Goal: Transaction & Acquisition: Purchase product/service

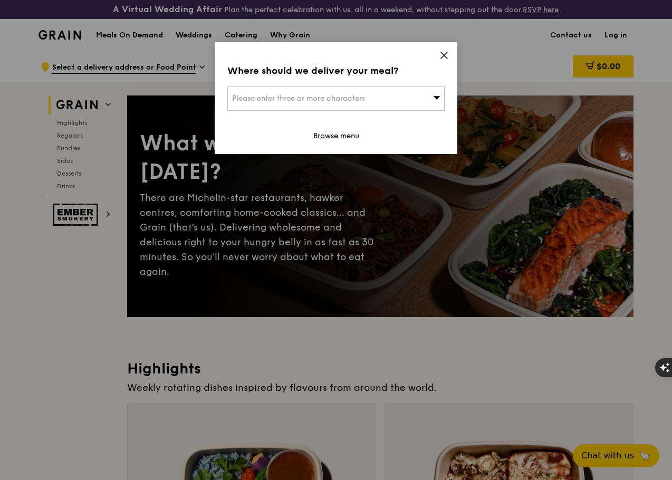
click at [425, 95] on div "Please enter three or more characters" at bounding box center [335, 98] width 217 height 24
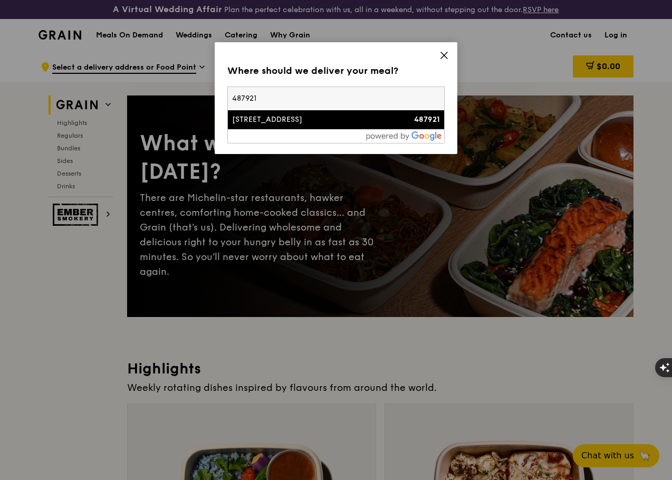
type input "487921"
click at [280, 124] on div "44 Meragi Road" at bounding box center [310, 119] width 156 height 11
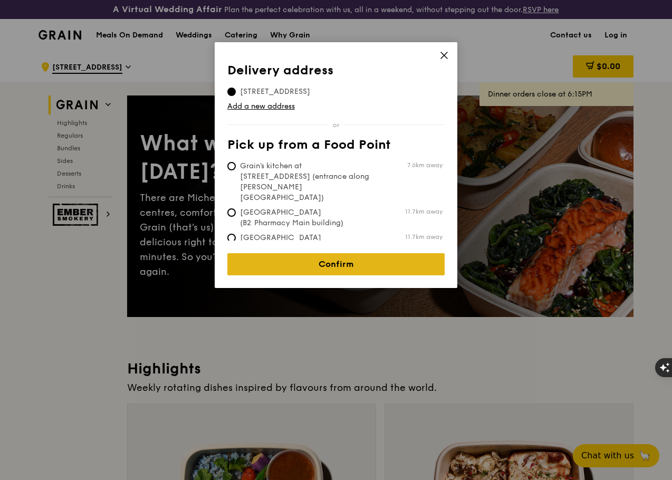
click at [356, 253] on link "Confirm" at bounding box center [335, 264] width 217 height 22
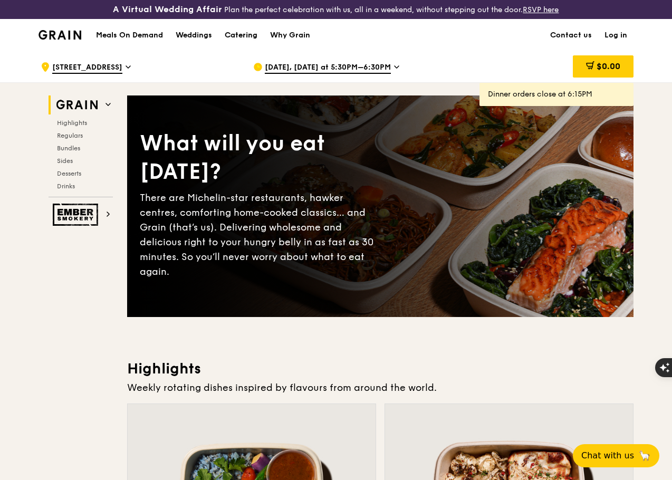
click at [227, 38] on div "Catering" at bounding box center [241, 36] width 33 height 32
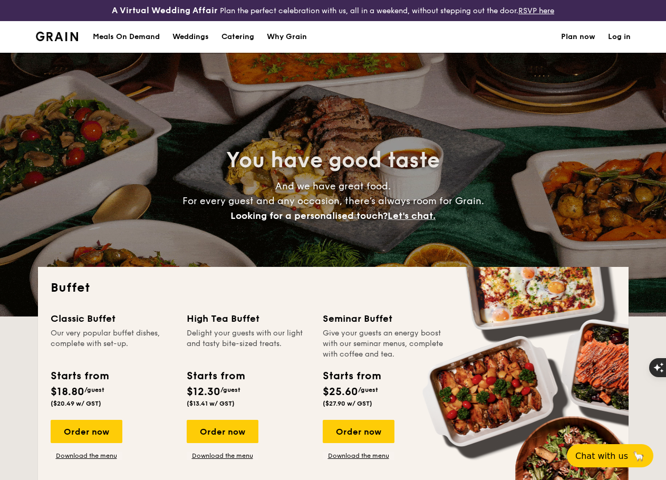
select select
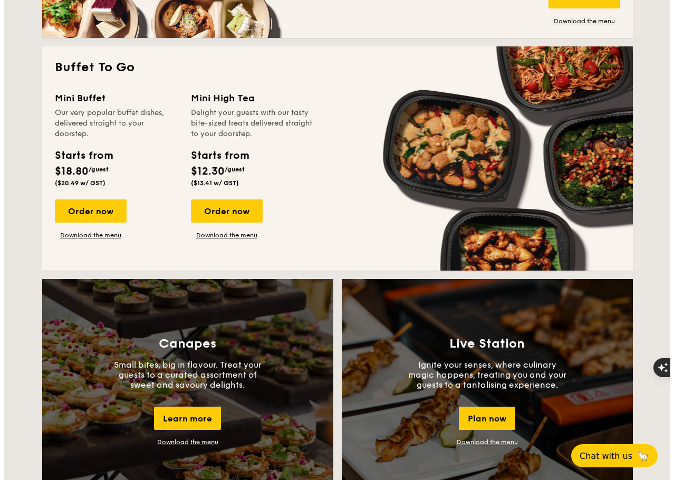
scroll to position [676, 0]
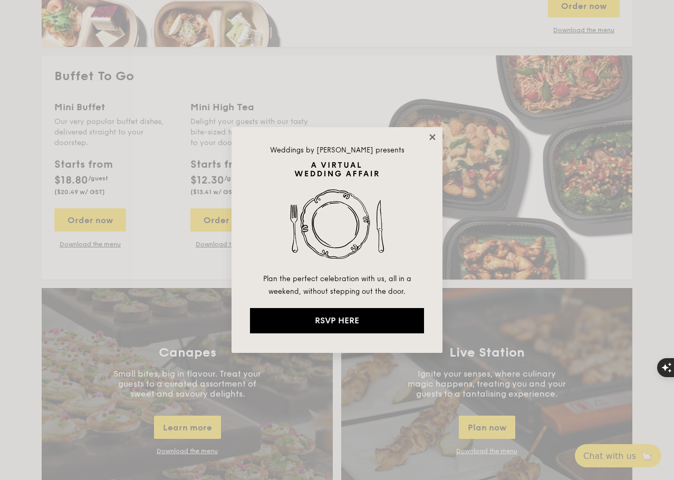
click at [433, 136] on icon at bounding box center [432, 137] width 6 height 6
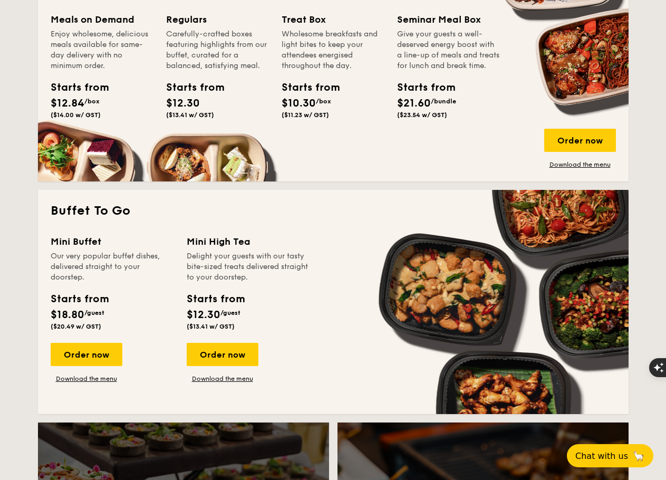
scroll to position [474, 0]
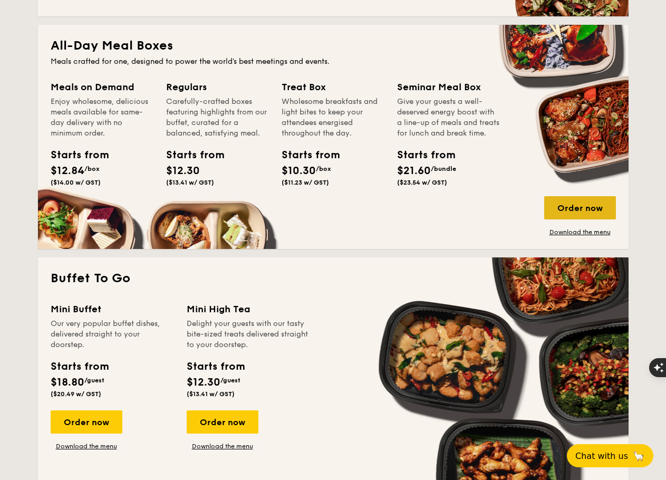
click at [556, 213] on div "Order now" at bounding box center [580, 207] width 72 height 23
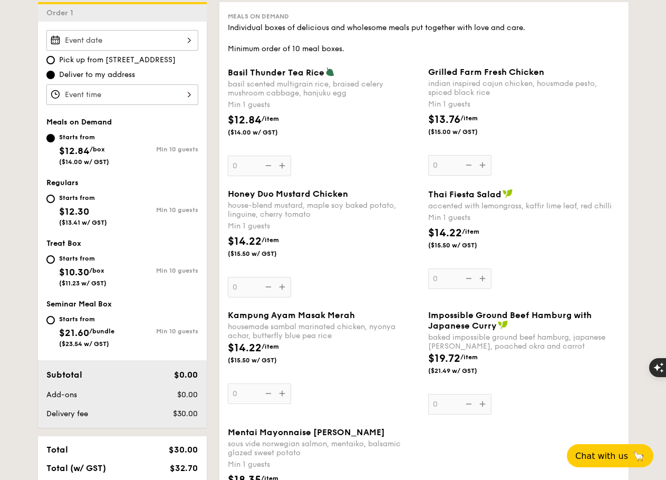
scroll to position [211, 0]
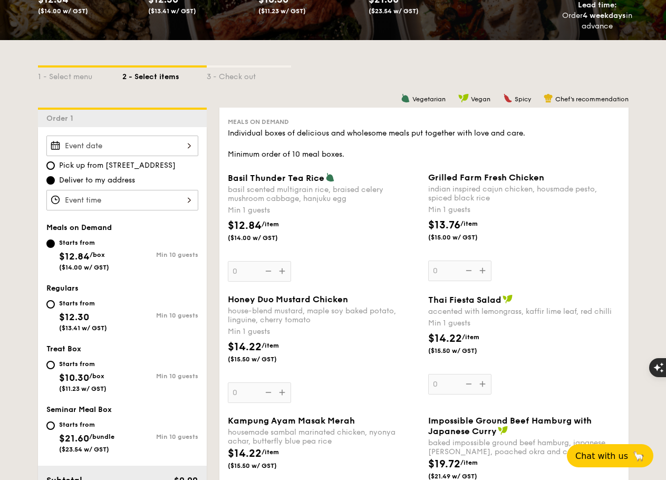
click at [85, 210] on div "12 1 2 3 4 5 6 7 8 9 10 11 00 15 30 45 am pm Cancel OK" at bounding box center [122, 200] width 152 height 21
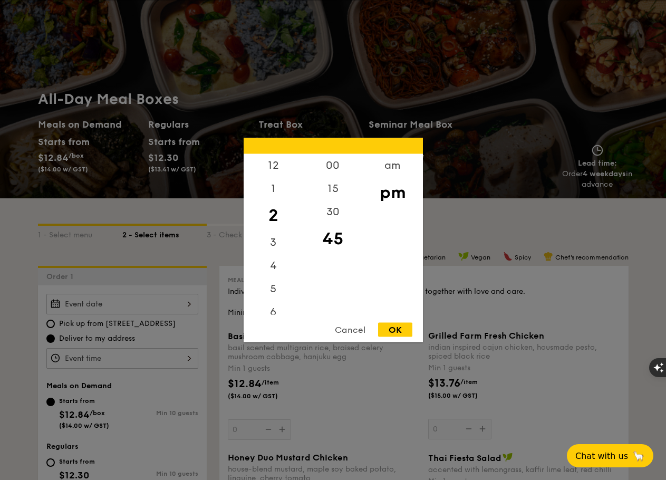
scroll to position [264, 0]
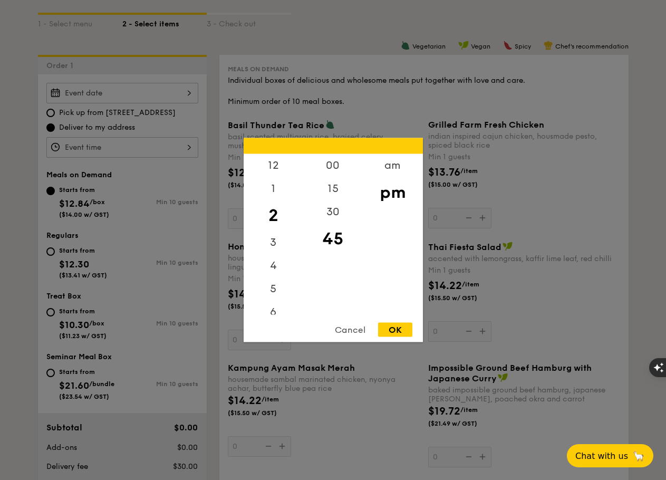
click at [192, 280] on div at bounding box center [333, 240] width 666 height 480
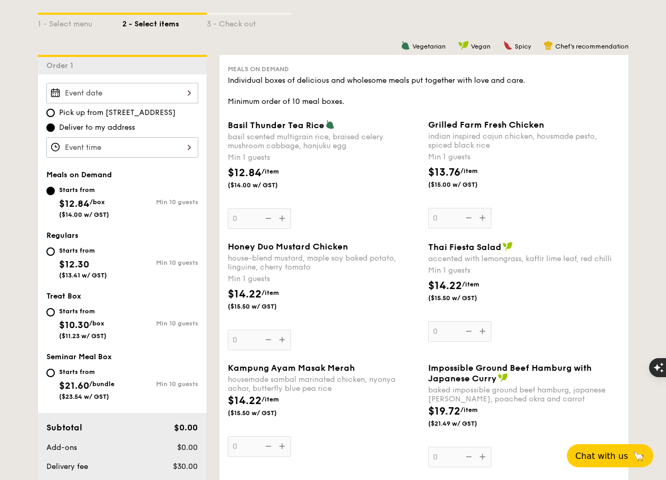
click at [137, 90] on div "Pick up from 5 Burn Road #05-01 Deliver to my address Meals on Demand Starts fr…" at bounding box center [122, 277] width 169 height 406
click at [137, 99] on div at bounding box center [122, 93] width 152 height 21
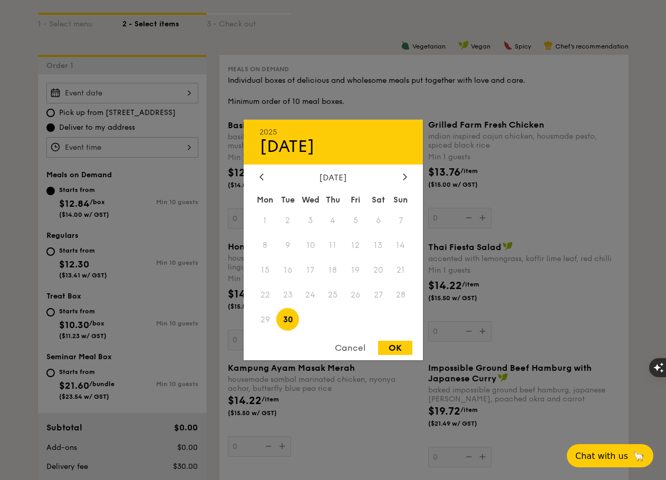
click at [357, 346] on div "Cancel" at bounding box center [350, 348] width 52 height 14
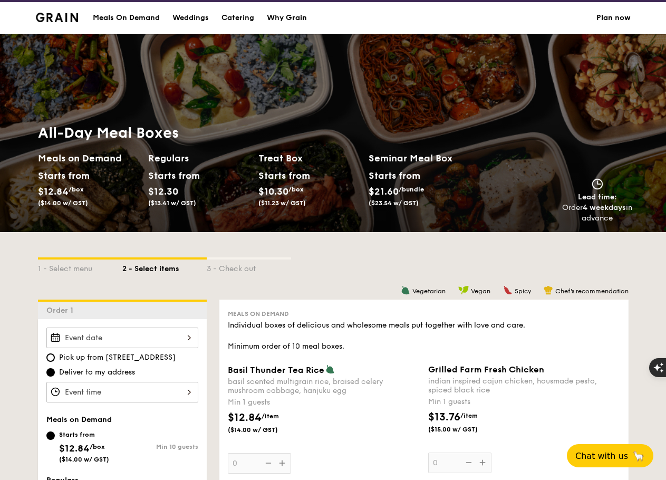
scroll to position [0, 0]
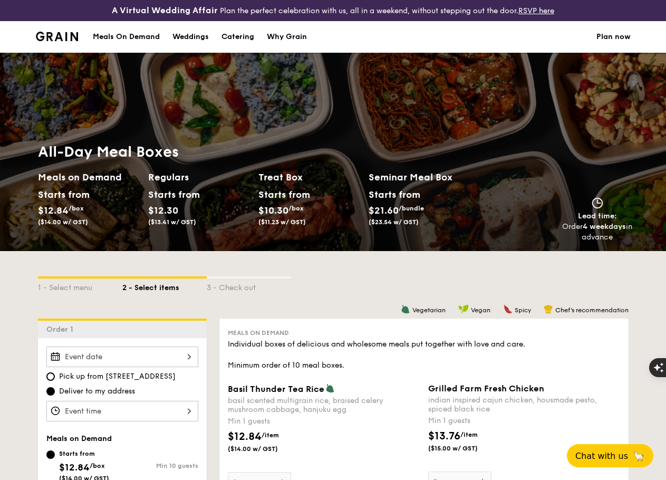
click at [141, 45] on div "Meals On Demand" at bounding box center [126, 37] width 67 height 32
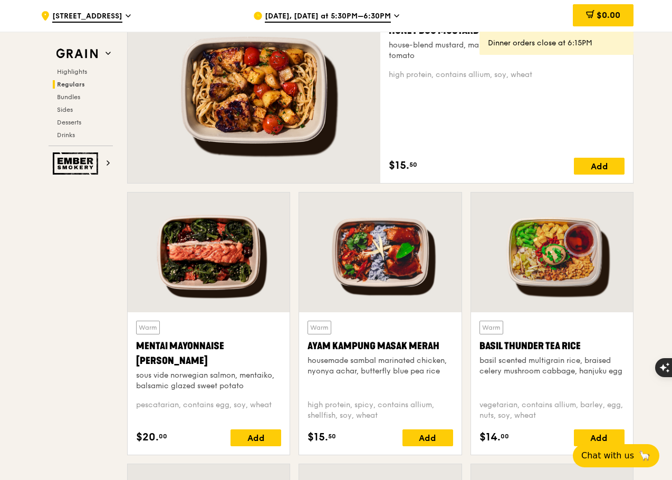
scroll to position [1002, 0]
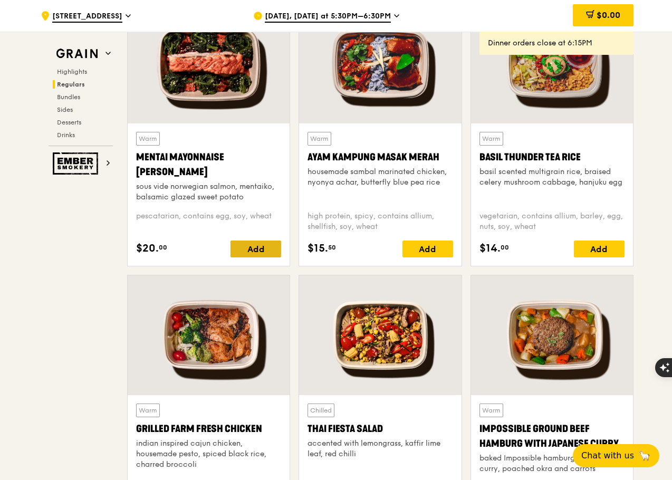
click at [256, 257] on div "Add" at bounding box center [255, 248] width 51 height 17
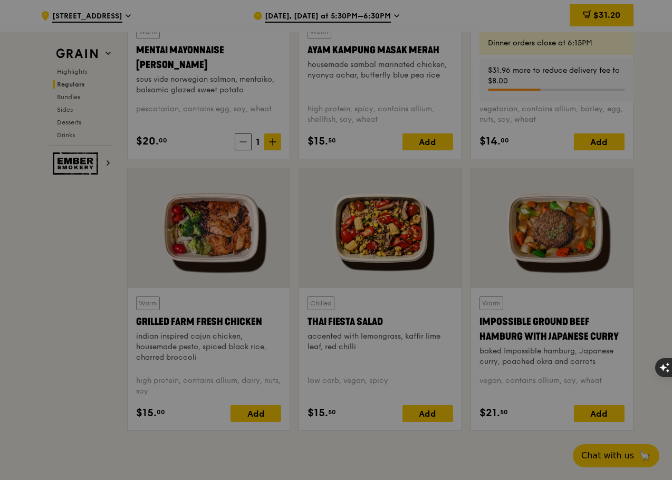
scroll to position [1212, 0]
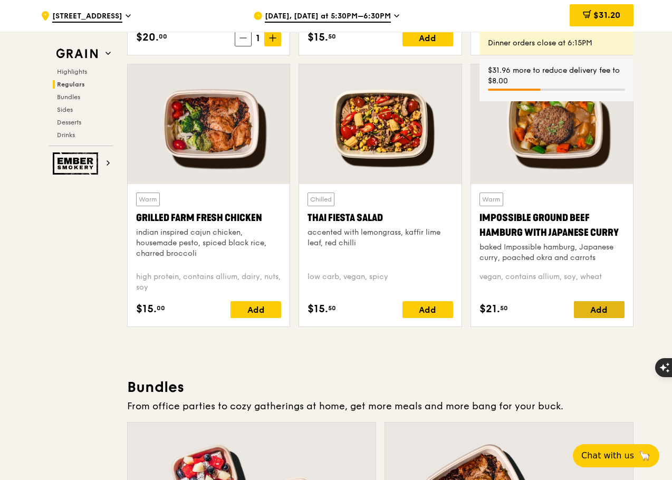
click at [597, 318] on div "Add" at bounding box center [598, 309] width 51 height 17
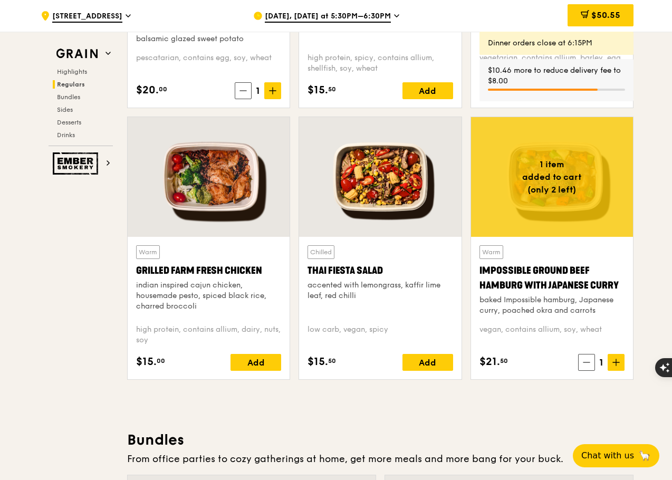
click at [73, 92] on div "Highlights Regulars Bundles Sides Desserts Drinks" at bounding box center [80, 103] width 64 height 72
click at [72, 95] on span "Bundles" at bounding box center [69, 96] width 25 height 7
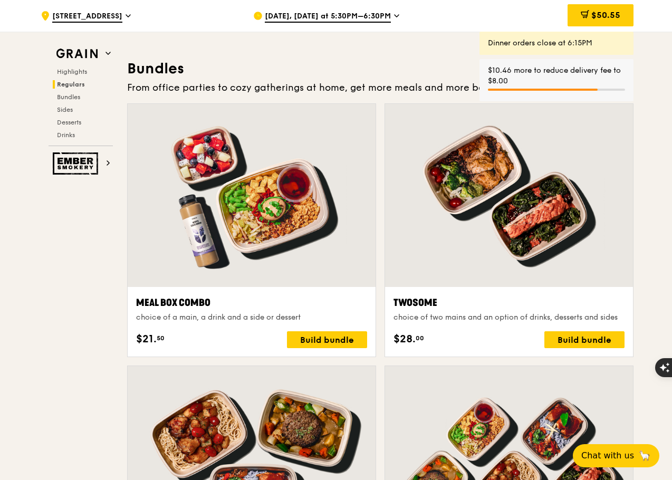
scroll to position [1557, 0]
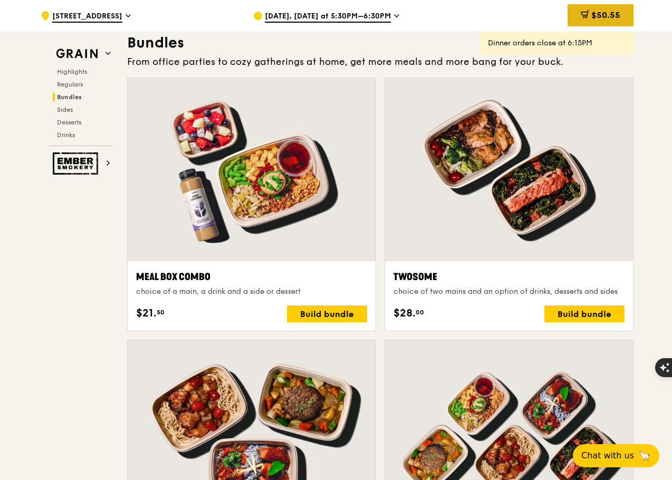
click at [603, 12] on span "$50.55" at bounding box center [605, 15] width 29 height 10
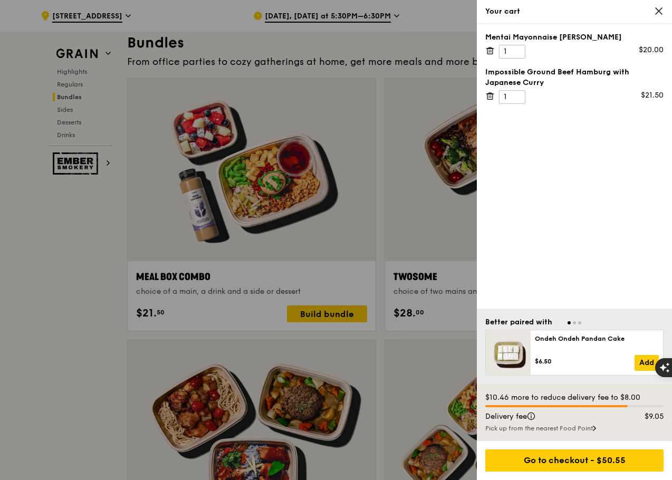
click at [487, 54] on icon at bounding box center [489, 50] width 9 height 9
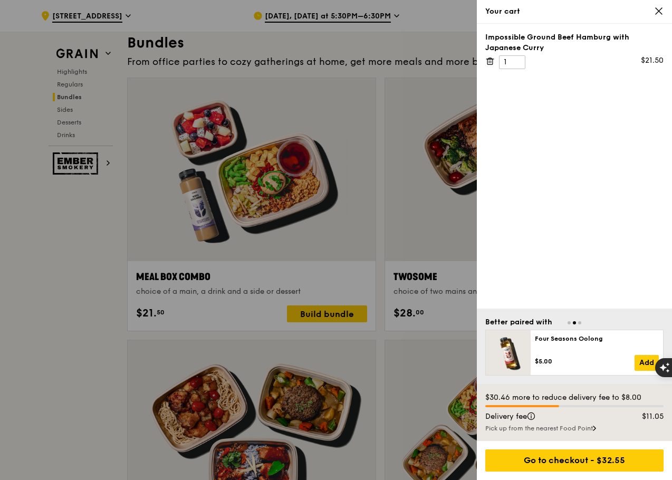
click at [490, 62] on icon at bounding box center [489, 60] width 9 height 9
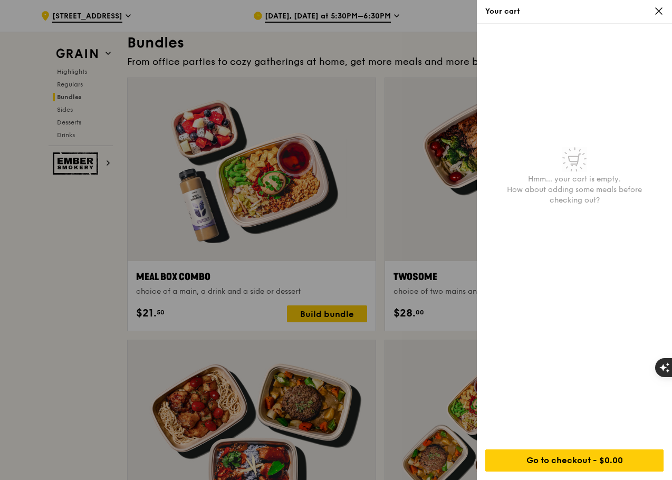
click at [21, 283] on div at bounding box center [336, 240] width 672 height 480
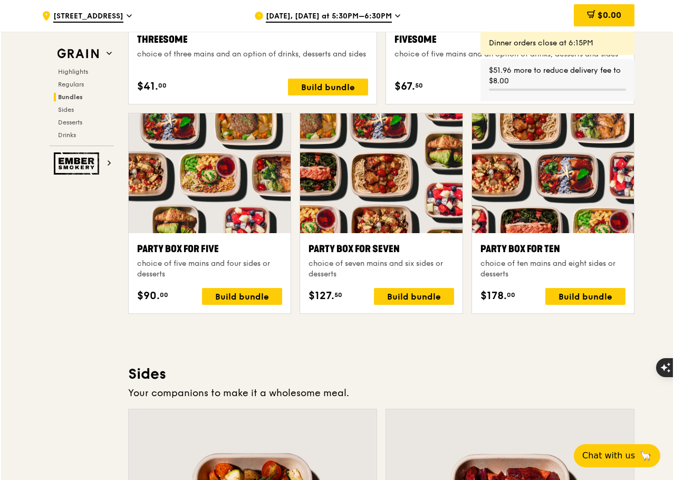
scroll to position [2136, 0]
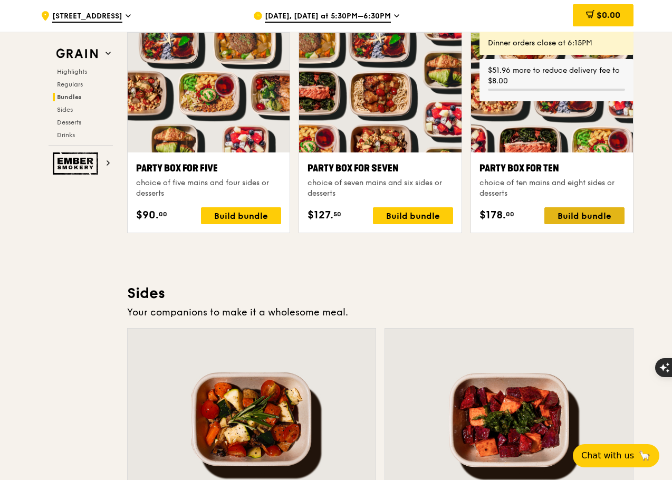
click at [576, 224] on div "Build bundle" at bounding box center [584, 215] width 80 height 17
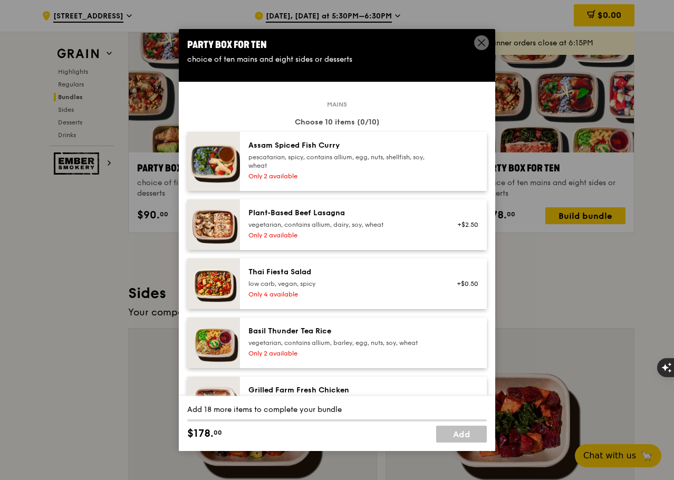
click at [287, 219] on div "Plant‑Based Beef Lasagna vegetarian, contains allium, dairy, soy, wheat" at bounding box center [342, 218] width 189 height 21
click at [387, 218] on div "Plant‑Based Beef Lasagna" at bounding box center [342, 213] width 189 height 11
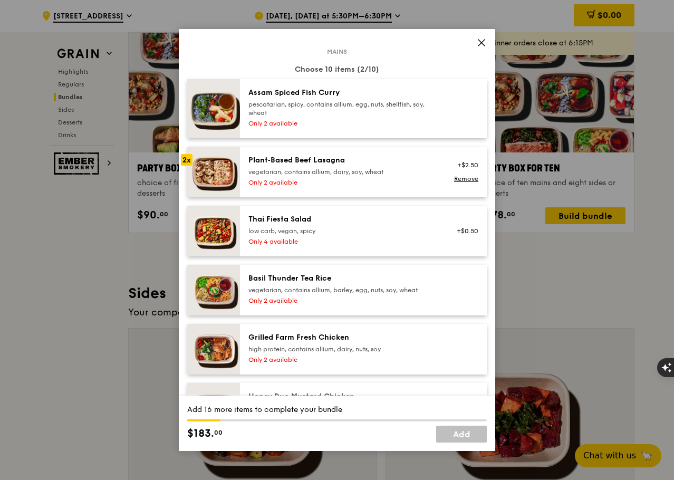
scroll to position [316, 0]
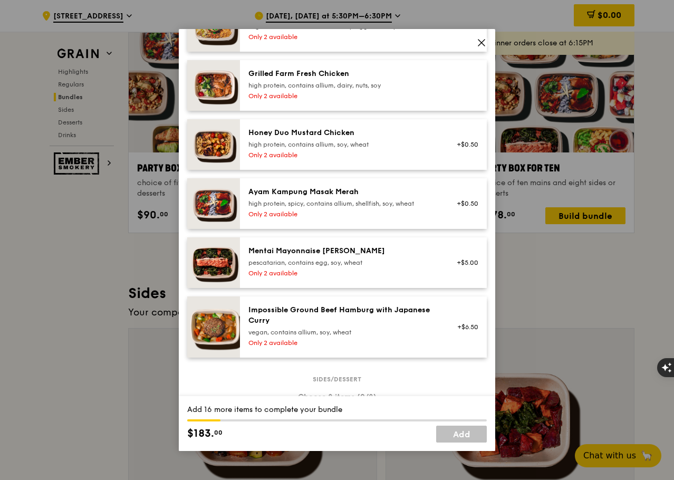
click at [310, 152] on div "Only 2 available" at bounding box center [342, 155] width 189 height 8
click at [400, 264] on div "pescatarian, contains egg, soy, wheat" at bounding box center [342, 262] width 189 height 8
click at [413, 332] on div "vegan, contains allium, soy, wheat" at bounding box center [342, 332] width 189 height 8
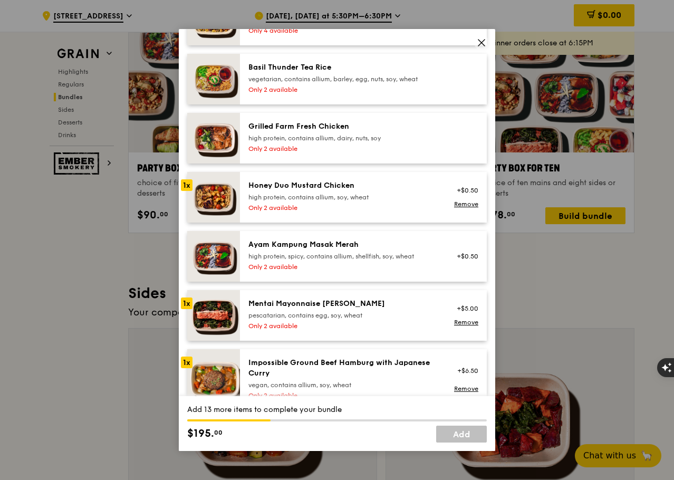
scroll to position [158, 0]
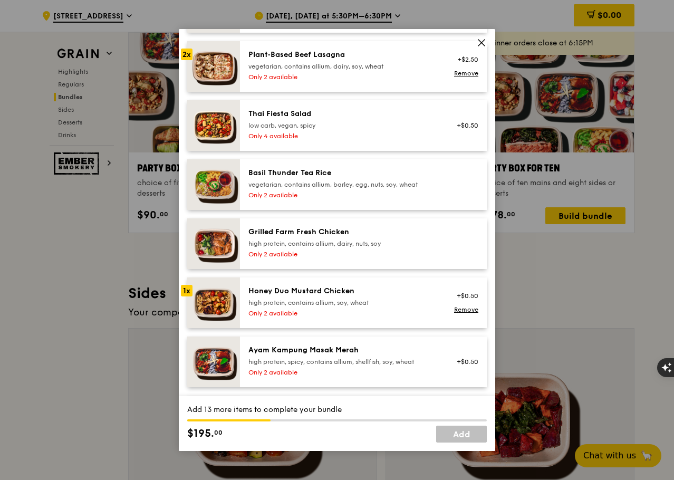
click at [327, 254] on div "Only 2 available" at bounding box center [342, 254] width 189 height 8
click at [273, 174] on div "Basil Thunder Tea Rice" at bounding box center [342, 173] width 189 height 11
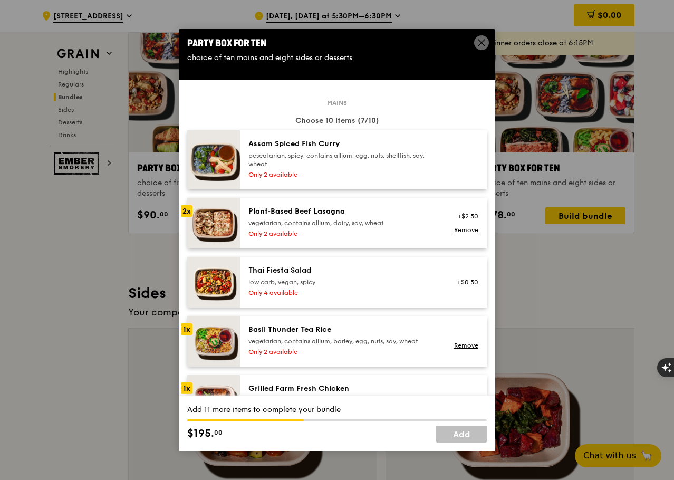
scroll to position [0, 0]
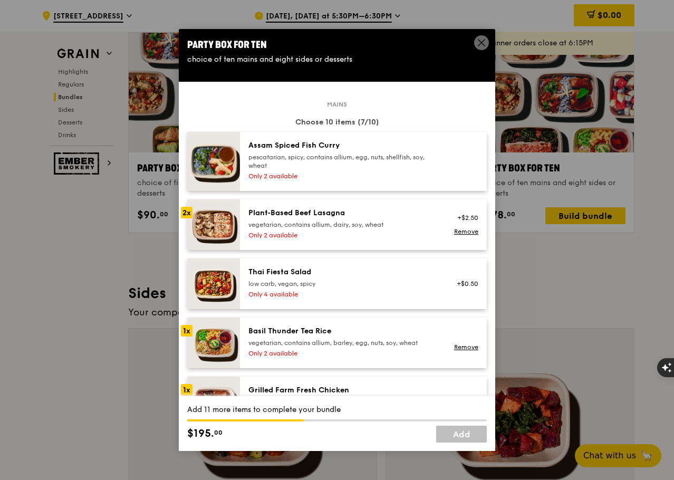
click at [372, 207] on div "Plant‑Based Beef Lasagna vegetarian, contains allium, dairy, soy, wheat Only 2 …" at bounding box center [363, 224] width 247 height 51
click at [301, 226] on div "vegetarian, contains allium, dairy, soy, wheat" at bounding box center [342, 224] width 189 height 8
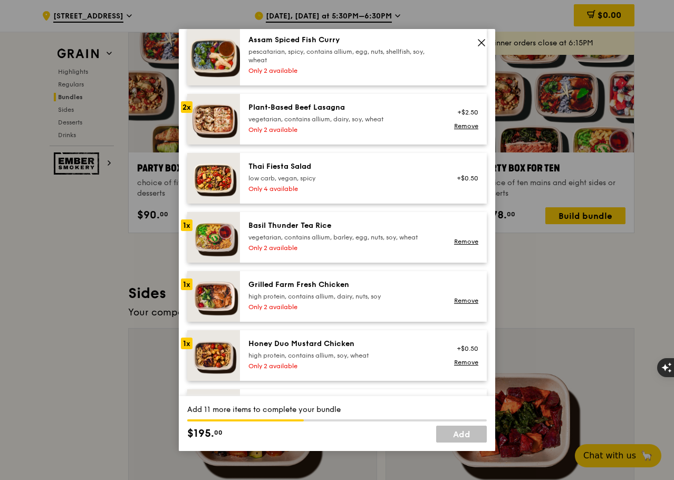
click at [362, 234] on div "vegetarian, contains allium, barley, egg, nuts, soy, wheat" at bounding box center [342, 237] width 189 height 8
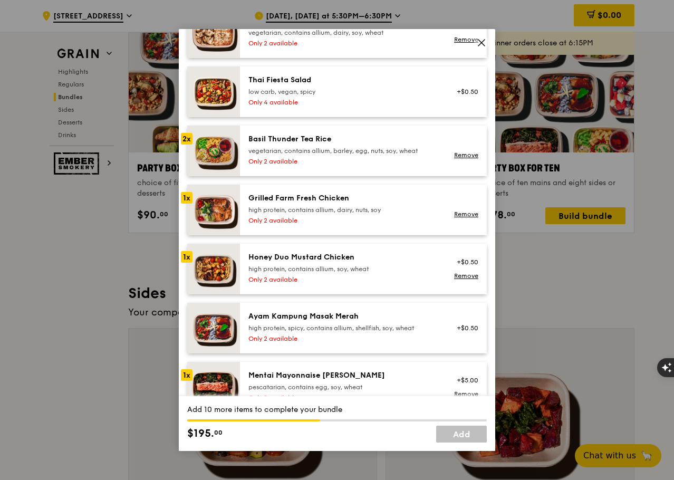
scroll to position [211, 0]
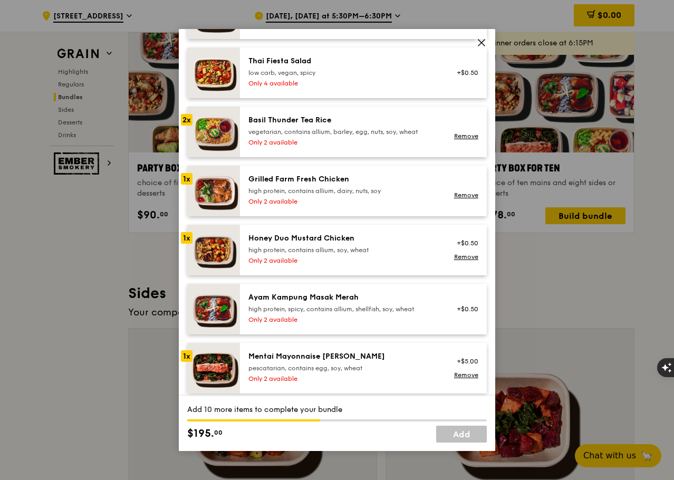
click at [359, 238] on div "Honey Duo Mustard Chicken" at bounding box center [342, 238] width 189 height 11
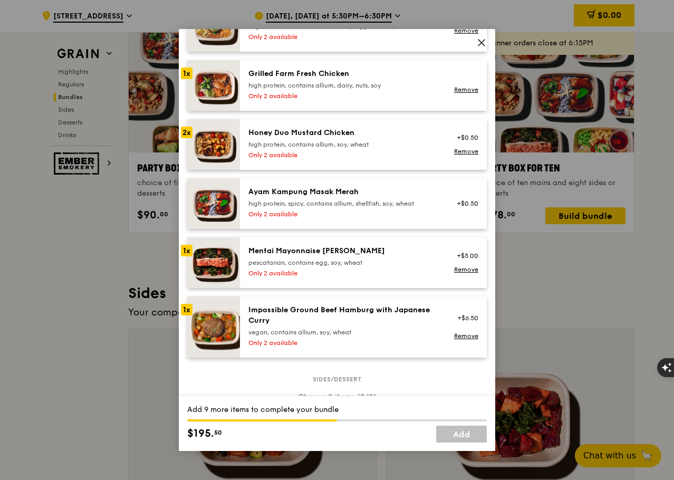
click at [378, 323] on div "Impossible Ground Beef Hamburg with Japanese Curry" at bounding box center [342, 315] width 189 height 21
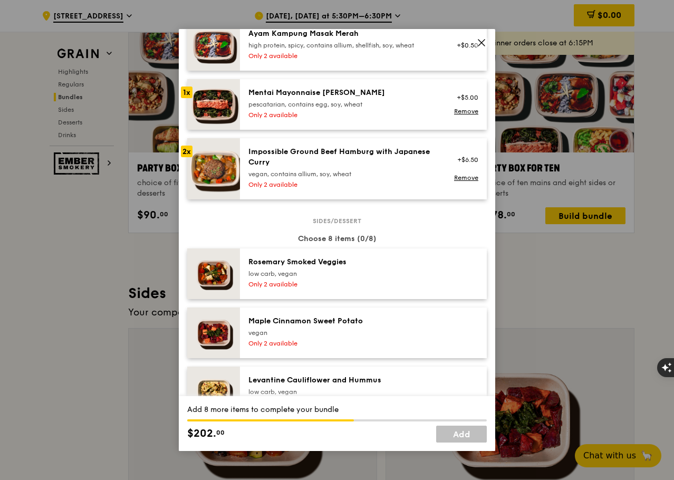
click at [225, 163] on img at bounding box center [213, 168] width 53 height 61
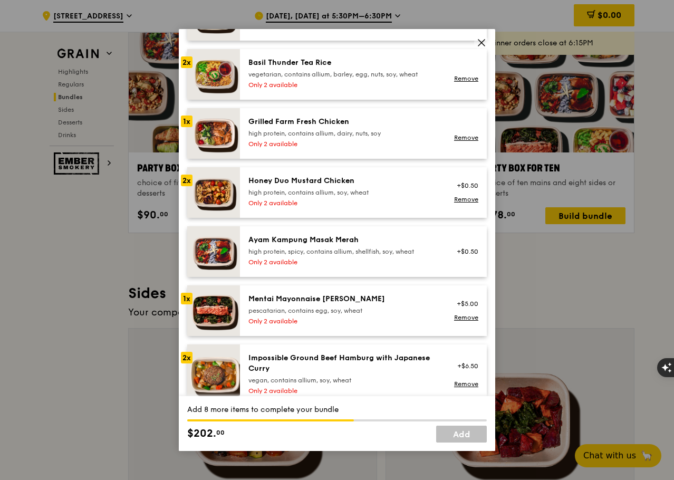
scroll to position [264, 0]
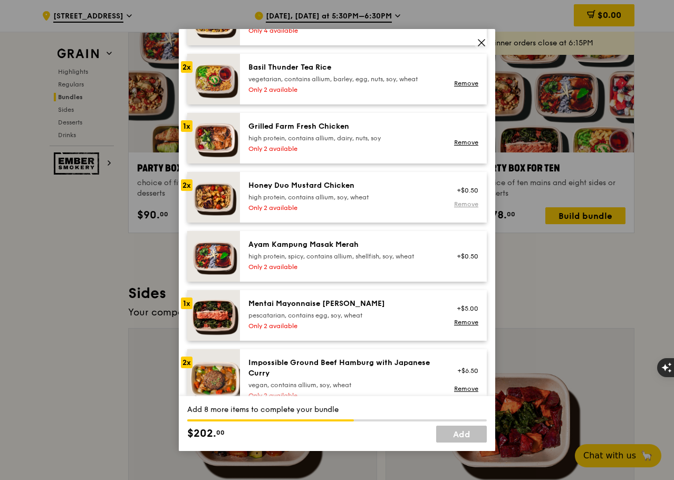
click at [454, 202] on link "Remove" at bounding box center [466, 203] width 24 height 7
click at [290, 195] on div "high protein, contains allium, soy, wheat" at bounding box center [342, 197] width 189 height 8
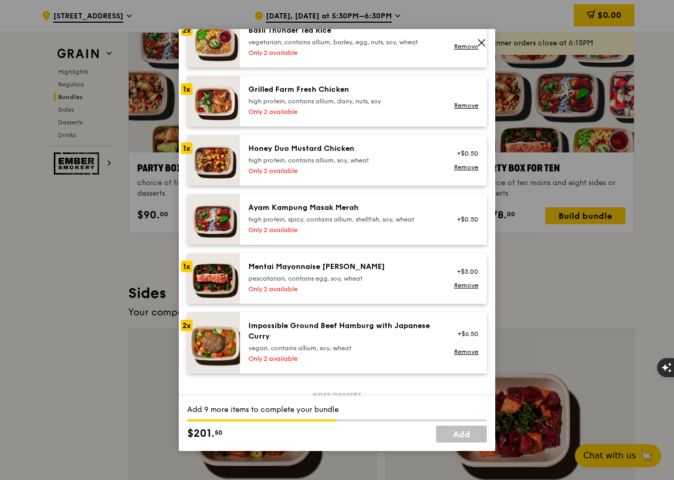
scroll to position [316, 0]
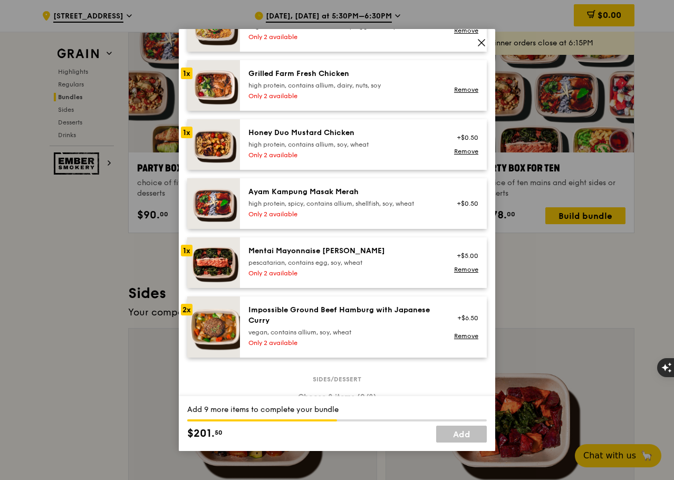
click at [317, 246] on div "Mentai Mayonnaise [PERSON_NAME]" at bounding box center [342, 251] width 189 height 11
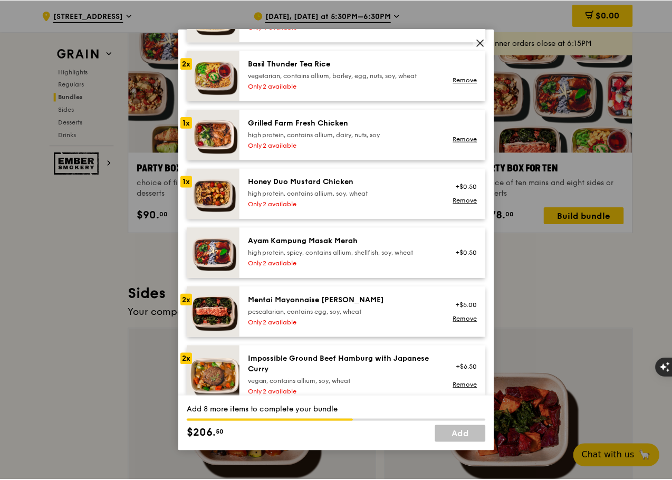
scroll to position [264, 0]
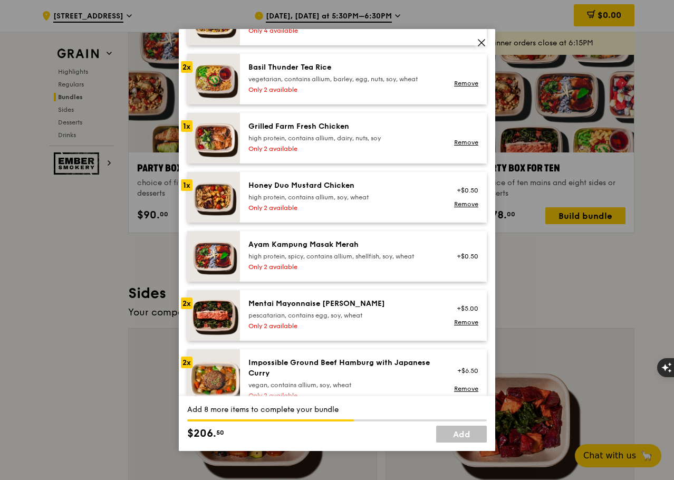
click at [482, 41] on icon at bounding box center [481, 42] width 9 height 9
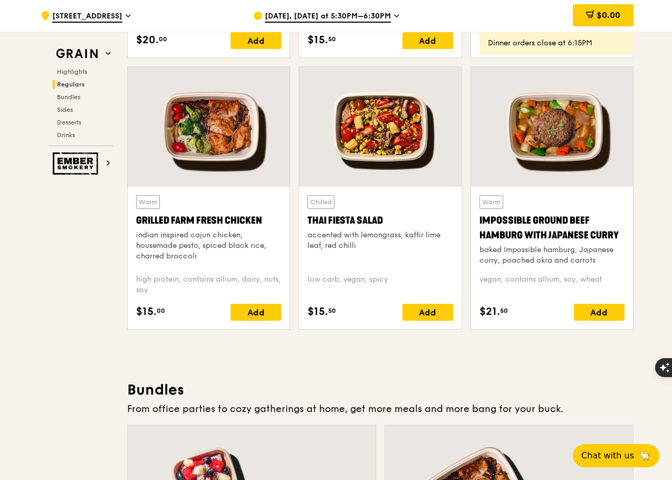
scroll to position [1082, 0]
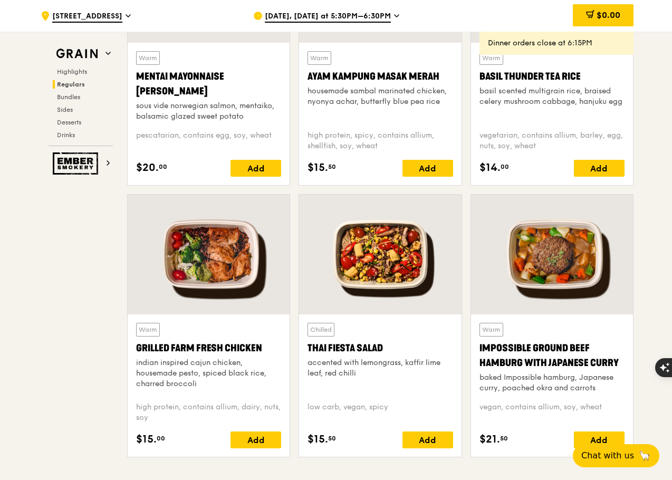
click at [240, 276] on div at bounding box center [209, 255] width 162 height 120
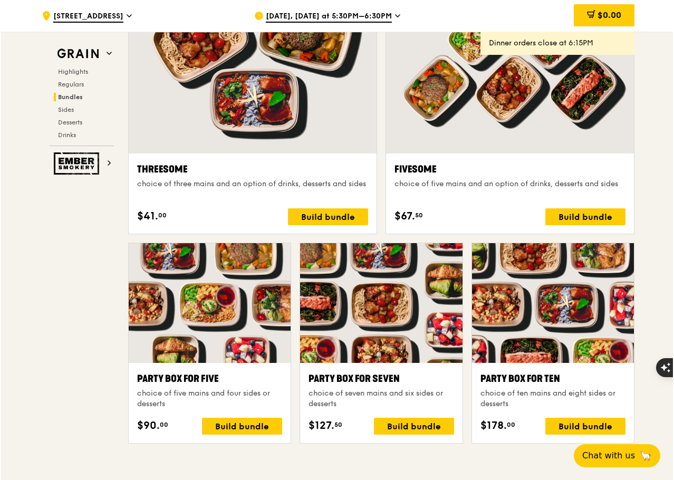
scroll to position [2031, 0]
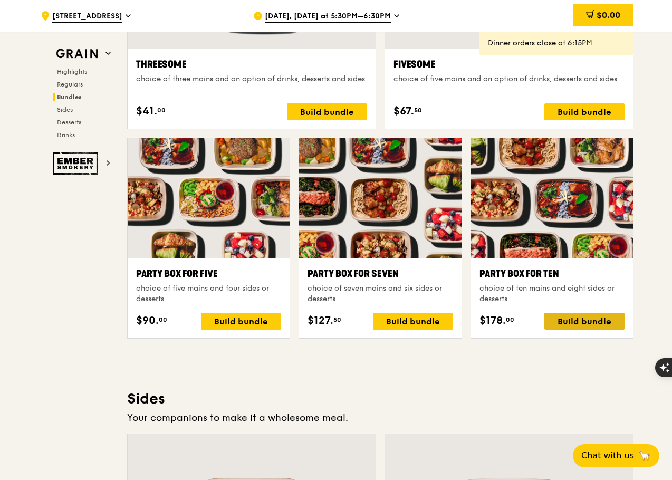
click at [591, 329] on div "Build bundle" at bounding box center [584, 321] width 80 height 17
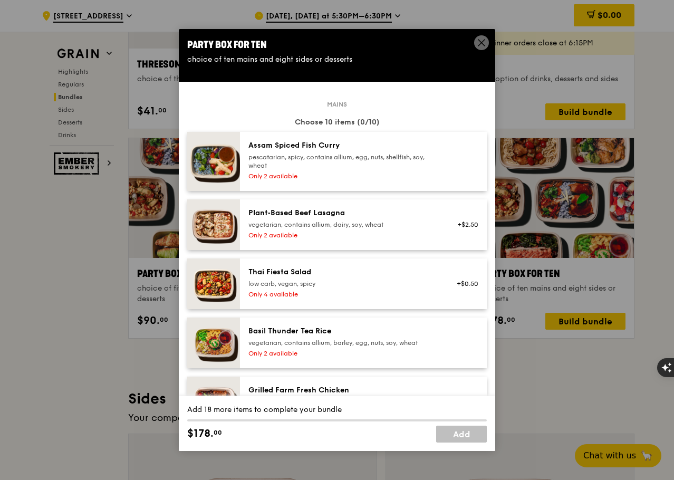
click at [280, 218] on div "Plant‑Based Beef Lasagna vegetarian, contains allium, dairy, soy, wheat" at bounding box center [342, 218] width 189 height 21
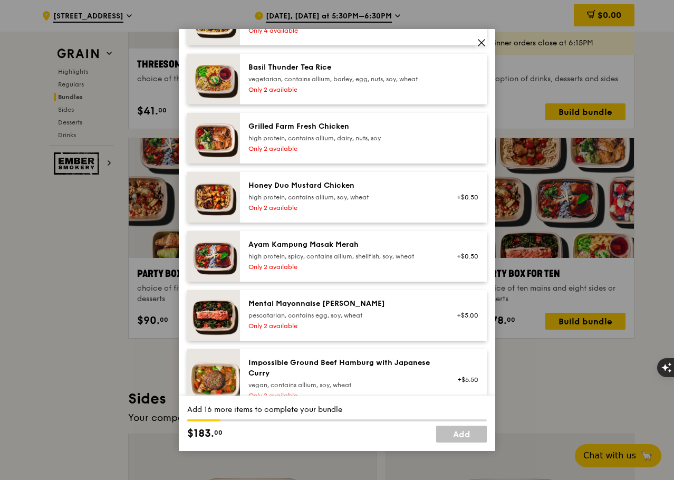
scroll to position [474, 0]
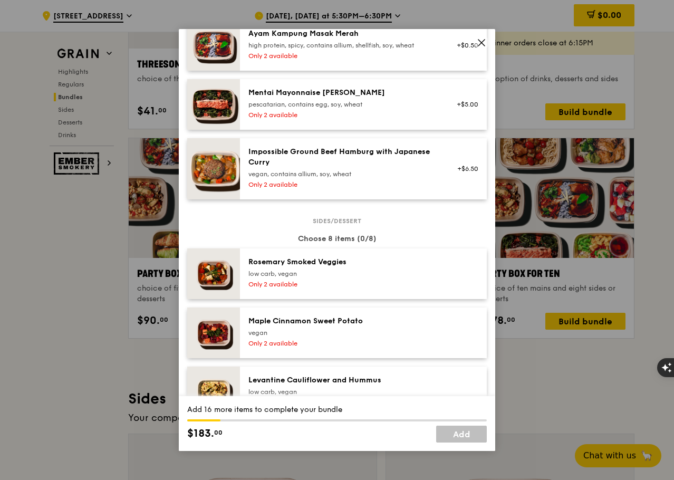
click at [279, 108] on div "pescatarian, contains egg, soy, wheat" at bounding box center [342, 104] width 189 height 8
click at [268, 167] on div "Impossible Ground Beef Hamburg with Japanese Curry" at bounding box center [342, 157] width 189 height 21
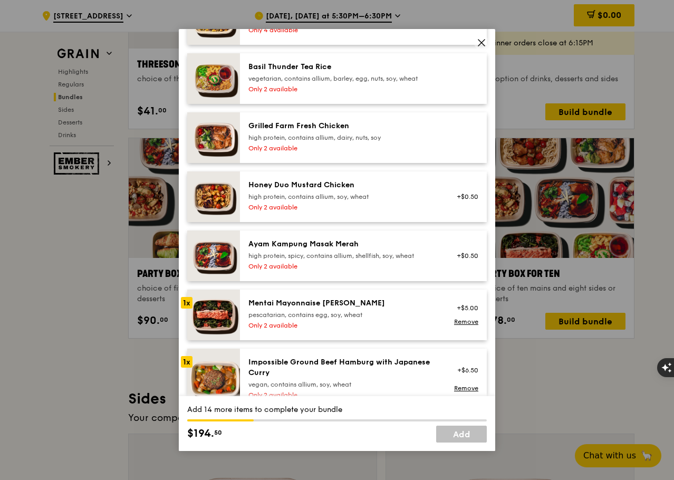
scroll to position [264, 0]
click at [296, 151] on div "Only 2 available" at bounding box center [342, 148] width 189 height 8
click at [454, 139] on link "Remove" at bounding box center [466, 142] width 24 height 7
click at [394, 189] on div "Honey Duo Mustard Chicken" at bounding box center [342, 185] width 189 height 11
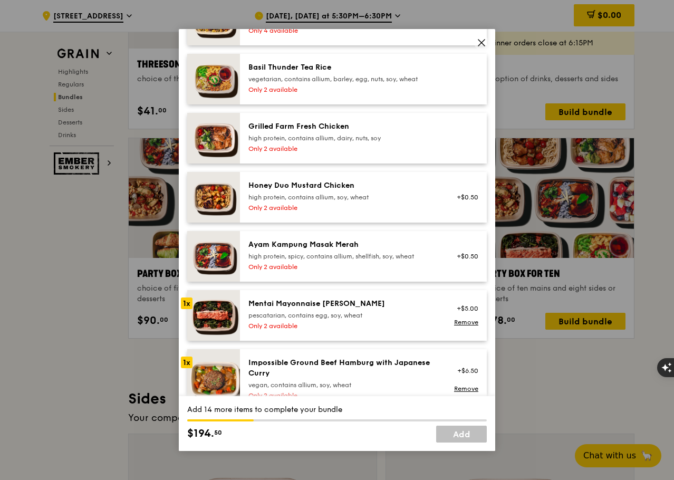
click at [394, 189] on div "Honey Duo Mustard Chicken" at bounding box center [342, 185] width 189 height 11
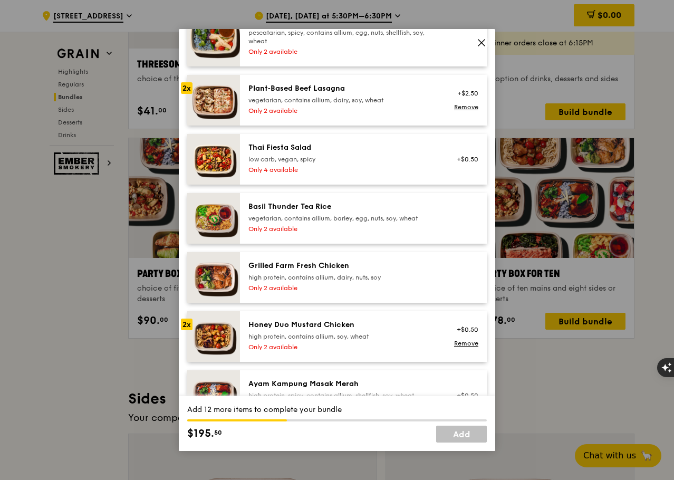
scroll to position [211, 0]
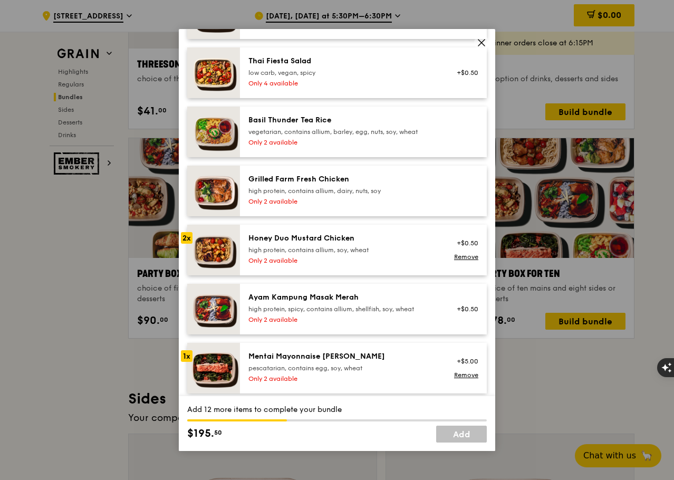
click at [315, 115] on div "Basil Thunder Tea Rice" at bounding box center [342, 120] width 189 height 11
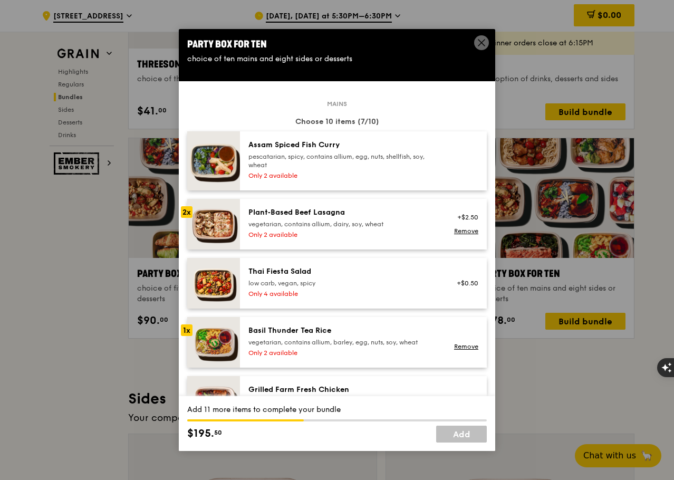
scroll to position [0, 0]
click at [329, 349] on div "Only 2 available" at bounding box center [342, 353] width 189 height 8
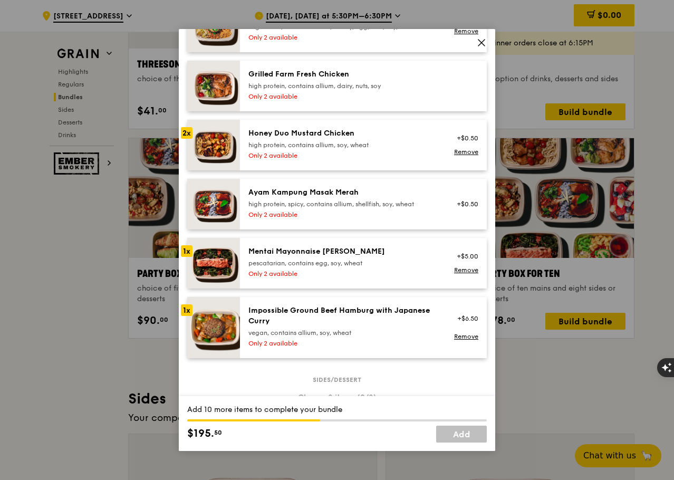
scroll to position [316, 0]
click at [365, 317] on div "Impossible Ground Beef Hamburg with Japanese Curry" at bounding box center [342, 315] width 189 height 21
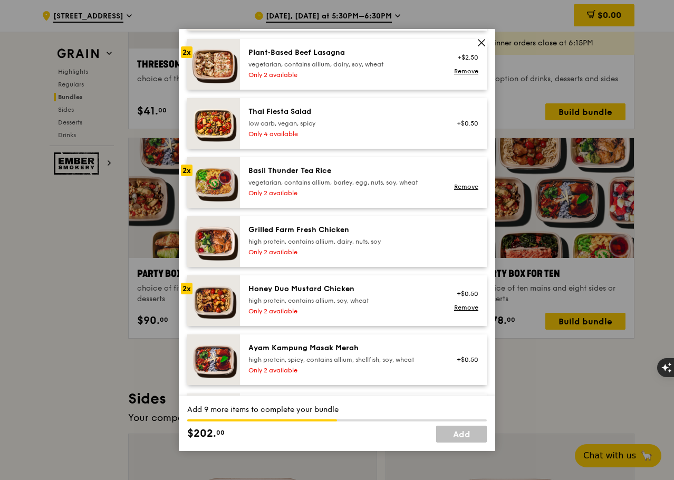
scroll to position [158, 0]
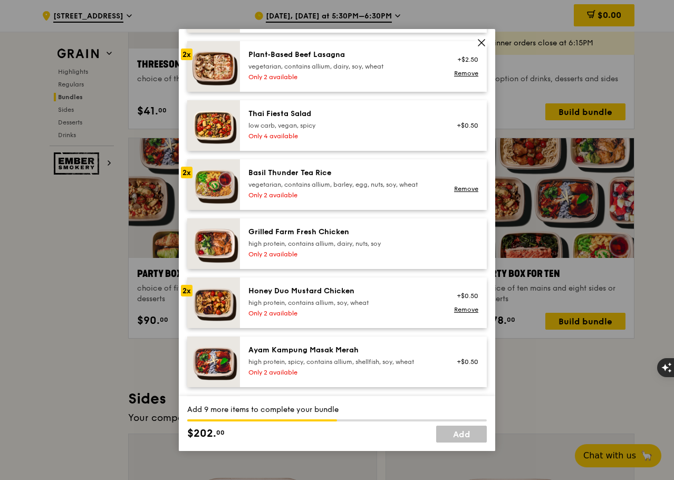
click at [366, 247] on div "high protein, contains allium, dairy, nuts, soy" at bounding box center [342, 243] width 189 height 8
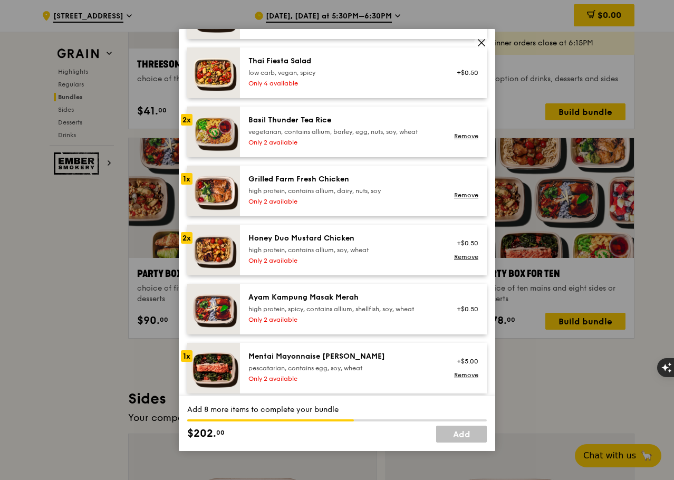
scroll to position [474, 0]
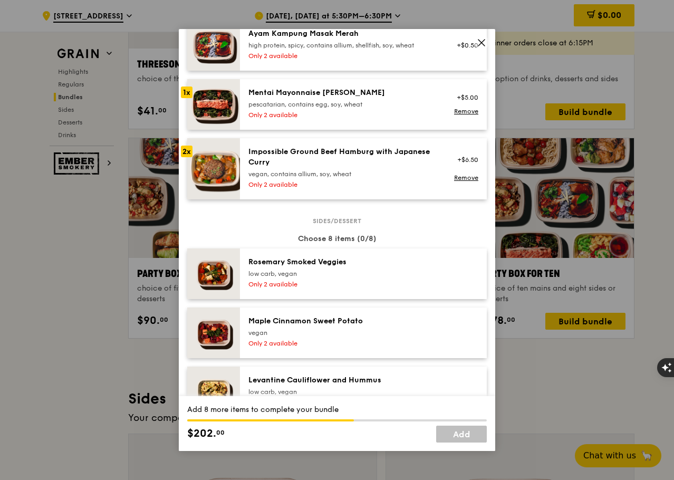
click at [304, 273] on div "low carb, vegan" at bounding box center [342, 273] width 189 height 8
click at [315, 271] on div "low carb, vegan" at bounding box center [342, 273] width 189 height 8
click at [329, 268] on div "Rosemary Smoked Veggies low carb, vegan" at bounding box center [342, 267] width 189 height 21
click at [332, 344] on div "Only 2 available" at bounding box center [342, 343] width 189 height 8
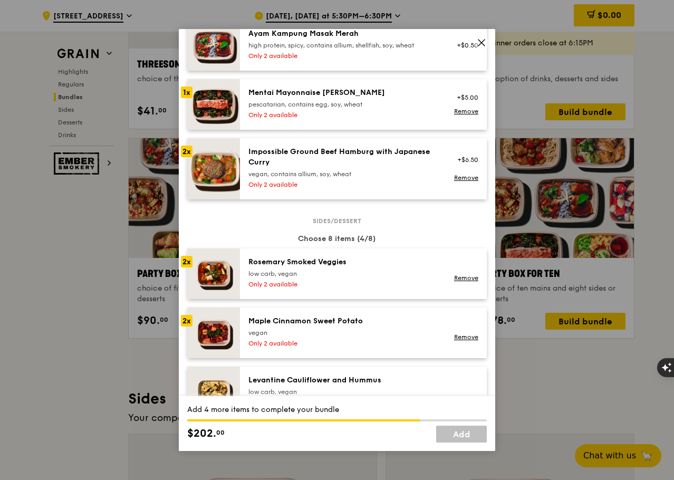
scroll to position [685, 0]
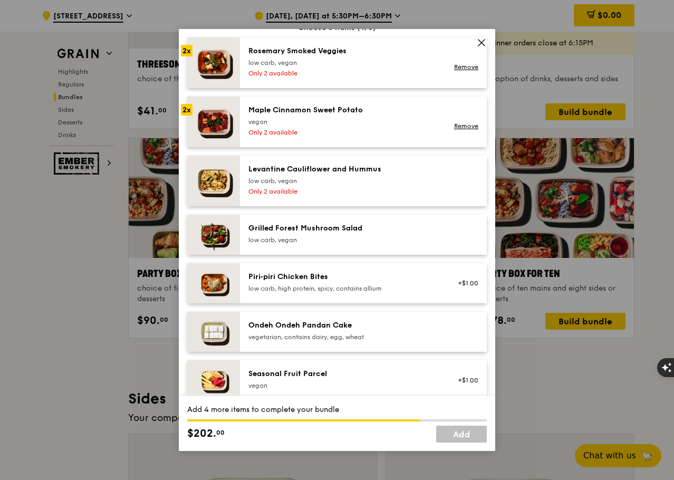
click at [325, 239] on div "low carb, vegan" at bounding box center [342, 240] width 189 height 8
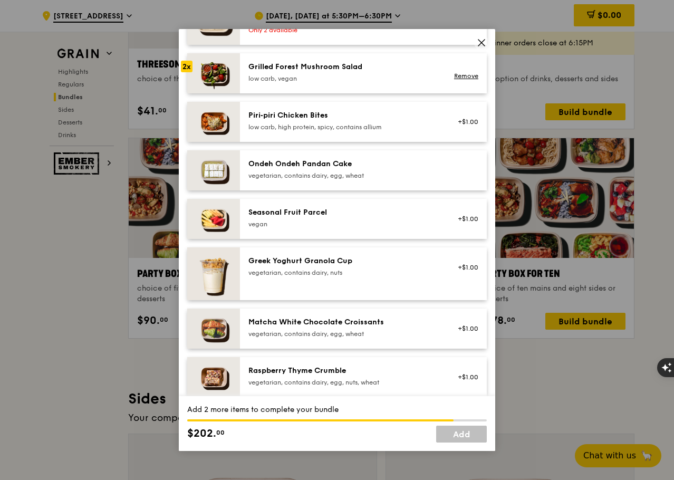
scroll to position [738, 0]
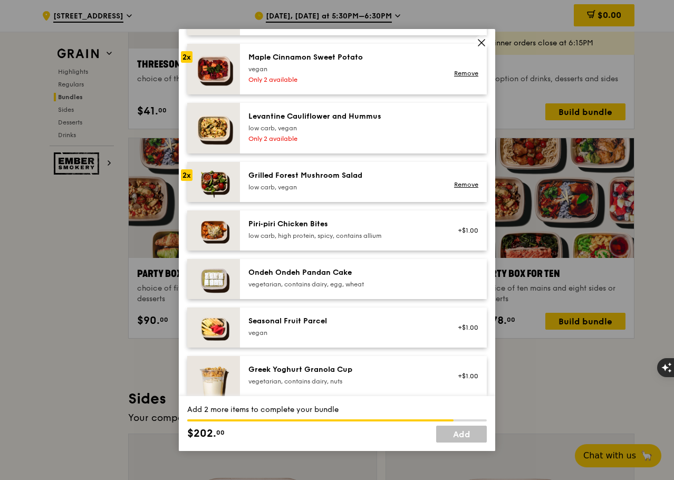
click at [393, 285] on div "vegetarian, contains dairy, egg, wheat" at bounding box center [342, 284] width 189 height 8
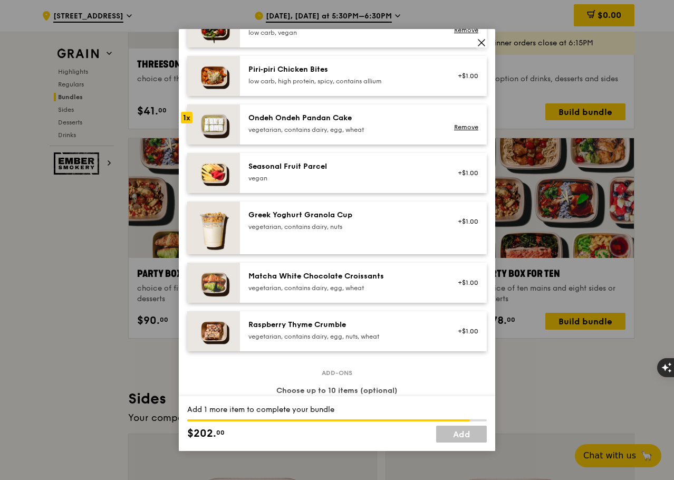
scroll to position [896, 0]
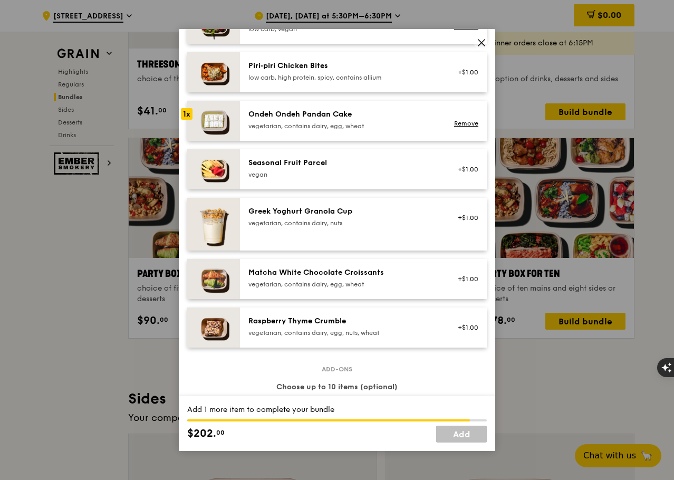
click at [368, 220] on div "vegetarian, contains dairy, nuts" at bounding box center [342, 223] width 189 height 8
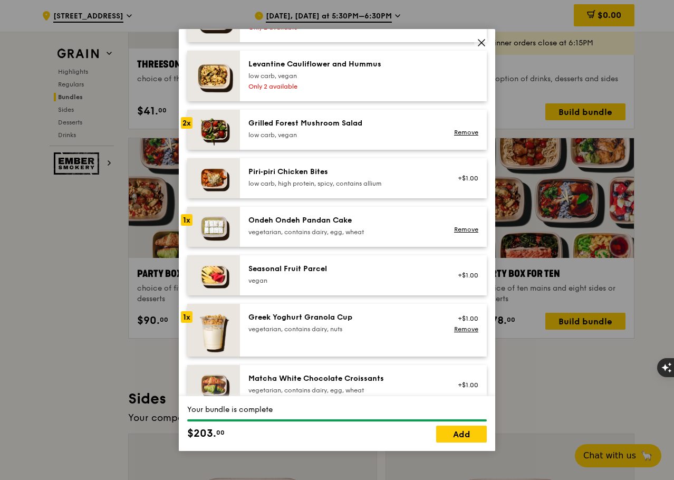
scroll to position [791, 0]
click at [351, 320] on div "Greek Yoghurt Granola Cup" at bounding box center [342, 317] width 189 height 11
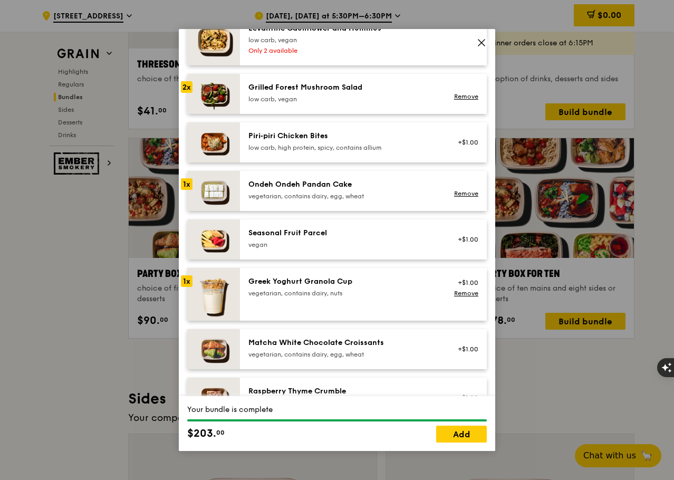
scroll to position [843, 0]
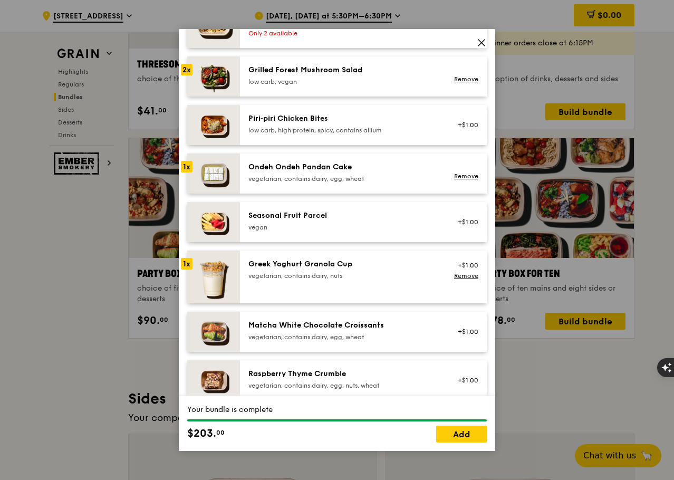
click at [382, 336] on div "vegetarian, contains dairy, egg, wheat" at bounding box center [342, 337] width 189 height 8
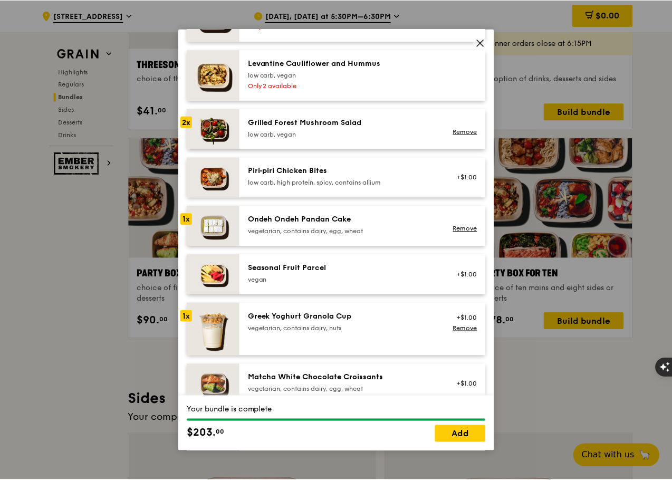
scroll to position [896, 0]
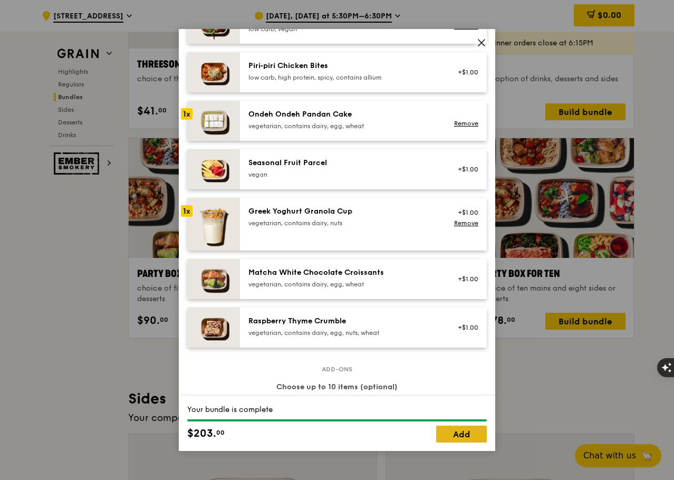
click at [460, 434] on link "Add" at bounding box center [461, 433] width 51 height 17
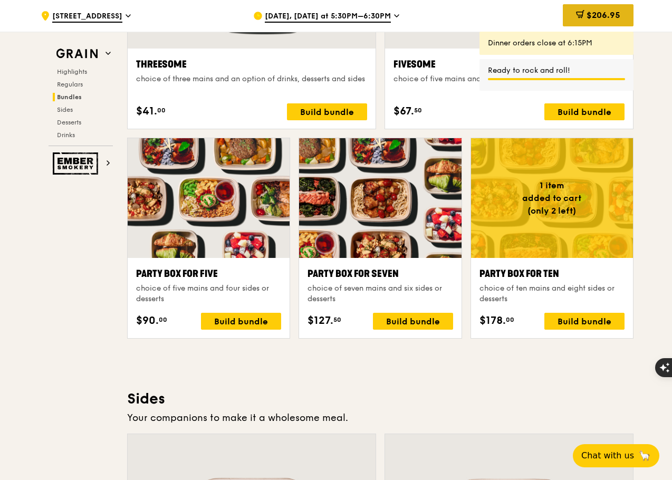
click at [594, 11] on span "$206.95" at bounding box center [603, 15] width 34 height 10
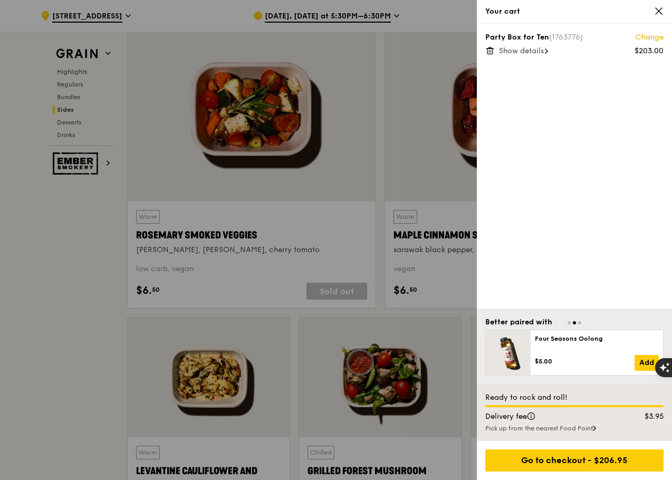
scroll to position [2453, 0]
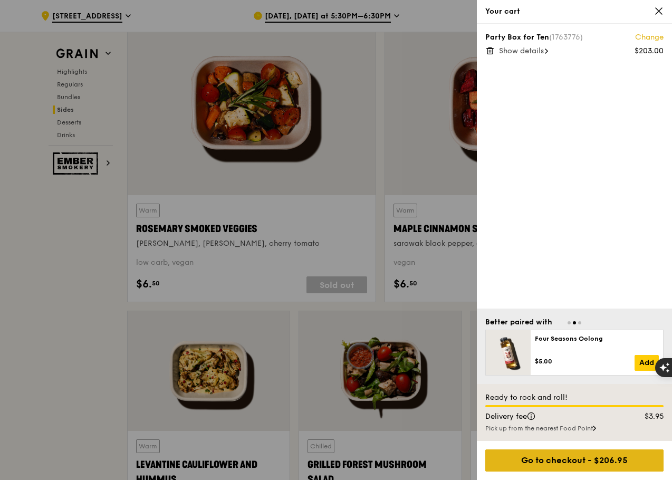
click at [622, 464] on div "Go to checkout - $206.95" at bounding box center [574, 460] width 178 height 22
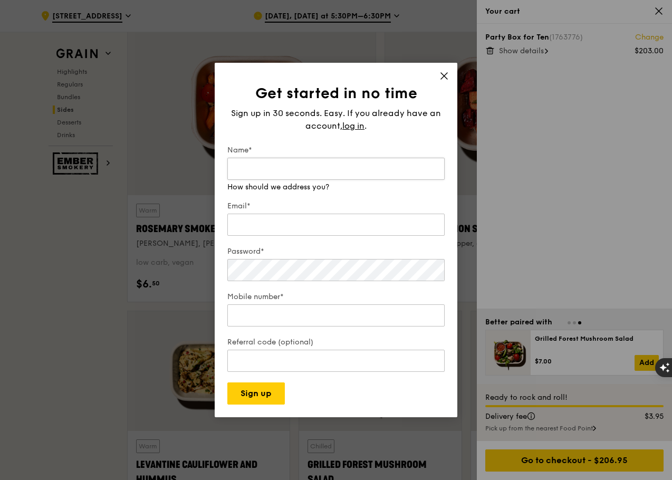
click at [301, 168] on input "Name*" at bounding box center [335, 169] width 217 height 22
click at [349, 129] on span "log in" at bounding box center [353, 126] width 22 height 13
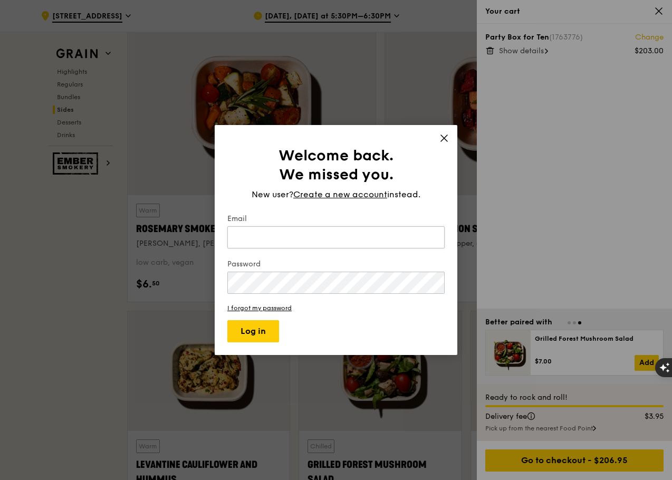
click at [351, 241] on input "Email" at bounding box center [335, 237] width 217 height 22
type input "noreen.was@gmail.com"
click at [227, 320] on button "Log in" at bounding box center [253, 331] width 52 height 22
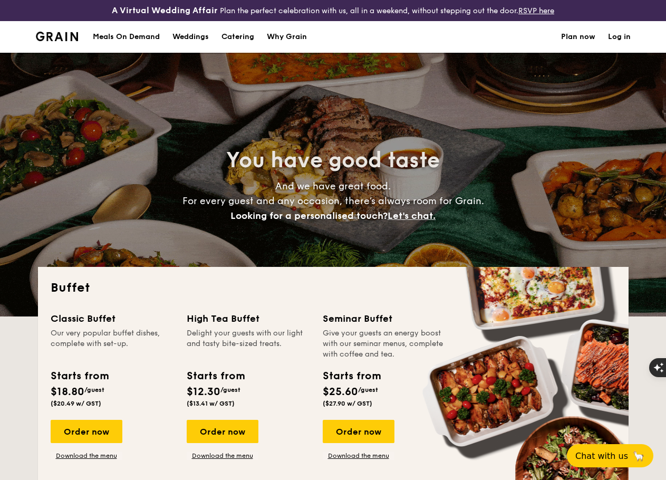
select select
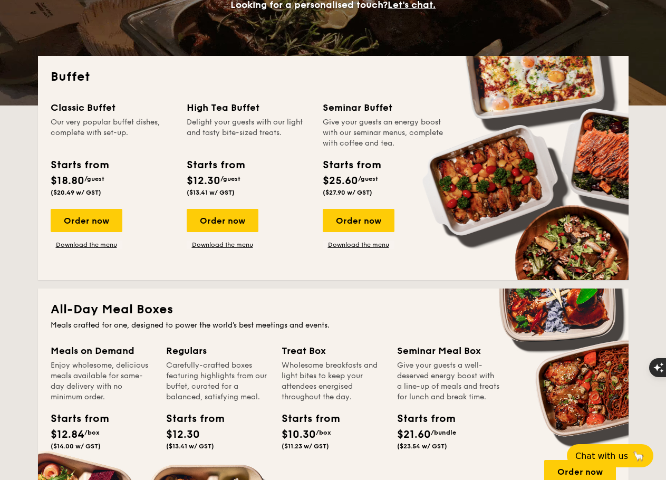
scroll to position [369, 0]
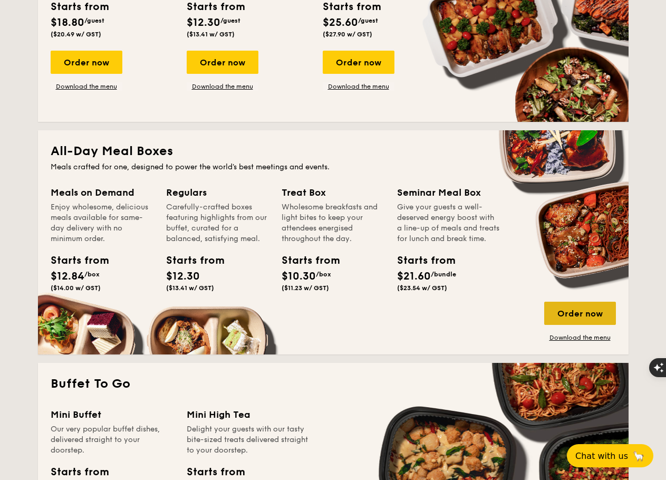
click at [580, 316] on div "Order now" at bounding box center [580, 313] width 72 height 23
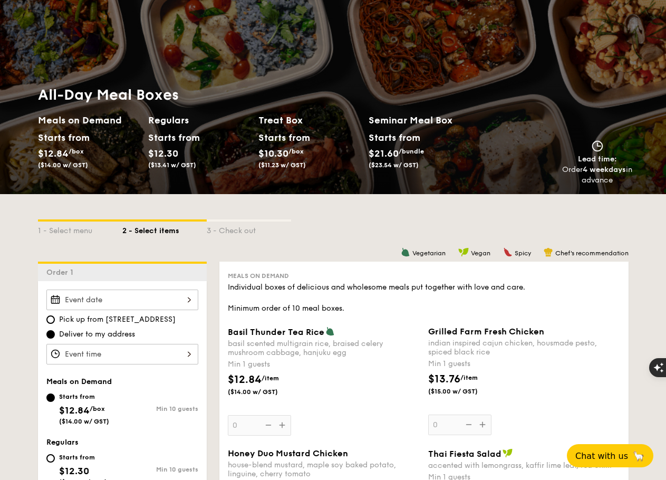
scroll to position [211, 0]
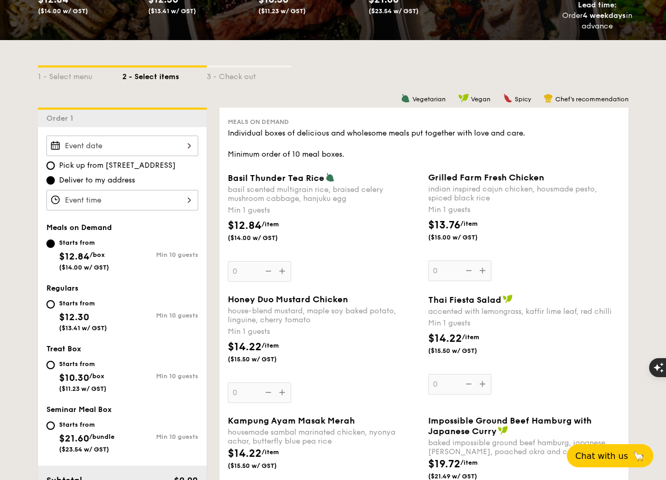
click at [110, 156] on div "2025 Sep 30 September 2025 Mon Tue Wed Thu Fri Sat Sun 1 2 3 4 5 6 7 8 9 10 11 …" at bounding box center [122, 145] width 152 height 21
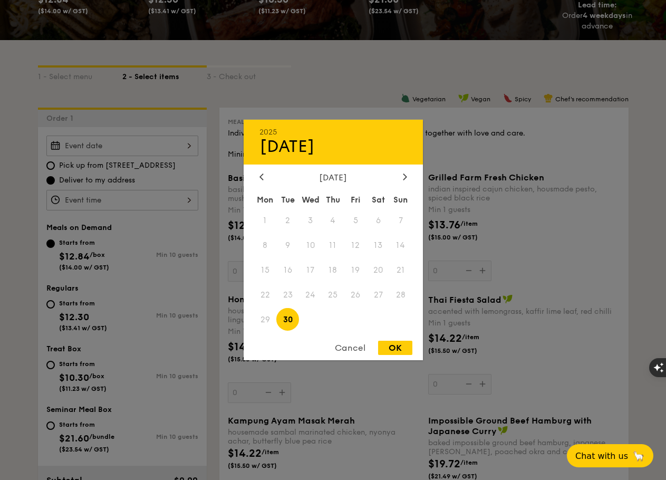
click at [298, 295] on span "23" at bounding box center [287, 294] width 23 height 23
click at [352, 347] on div "Cancel" at bounding box center [350, 348] width 52 height 14
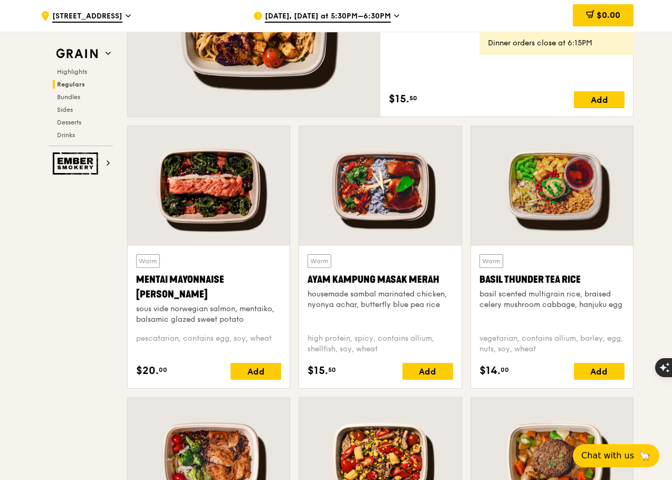
scroll to position [896, 0]
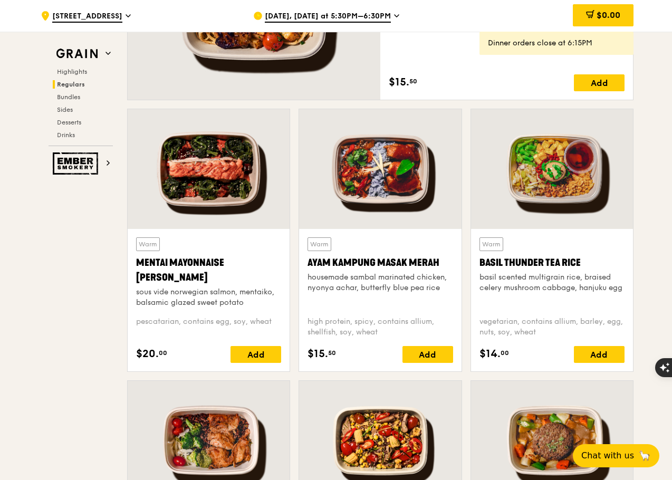
click at [356, 178] on div at bounding box center [380, 169] width 162 height 120
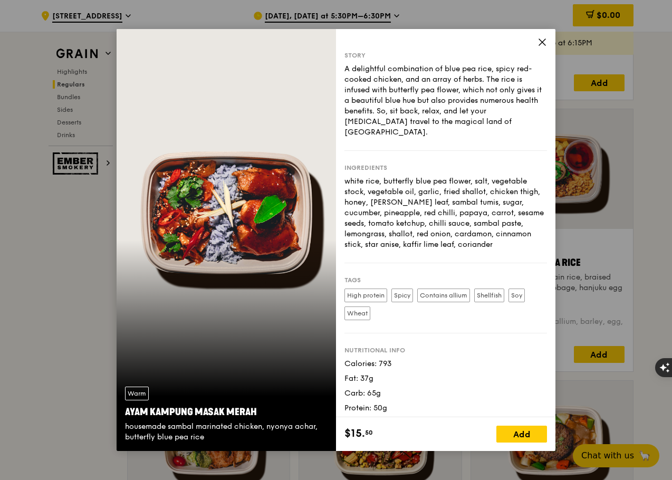
click at [539, 44] on icon at bounding box center [542, 42] width 6 height 6
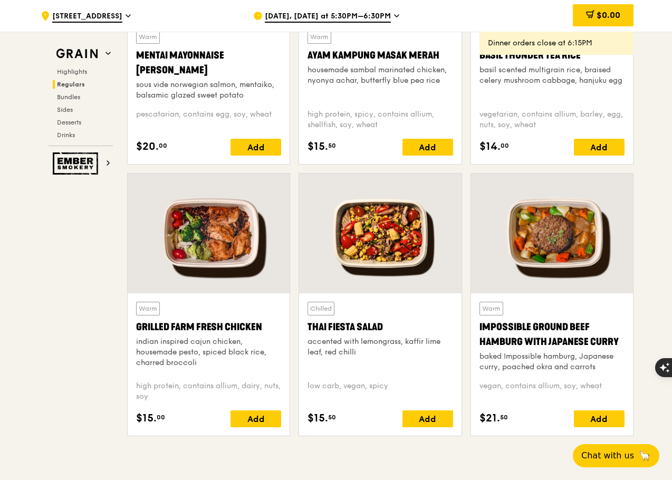
scroll to position [1107, 0]
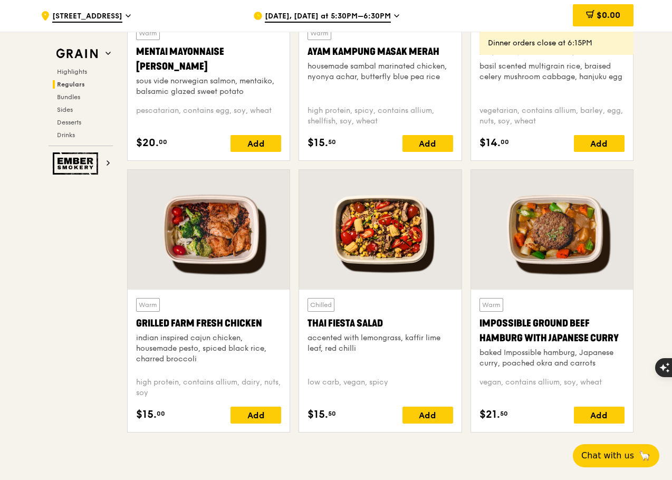
click at [373, 233] on div at bounding box center [380, 230] width 162 height 120
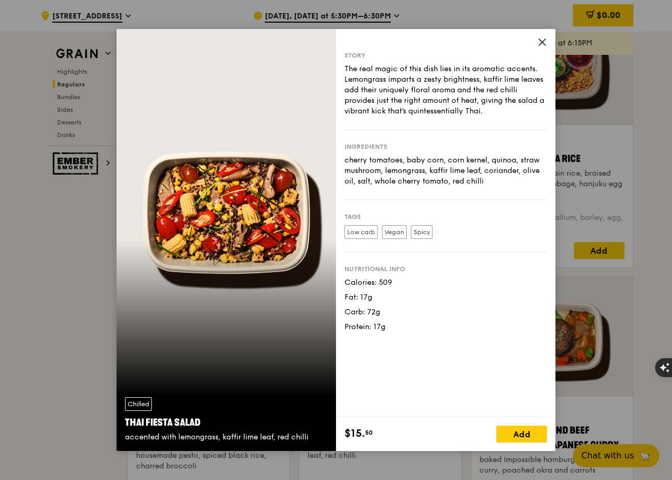
scroll to position [1002, 0]
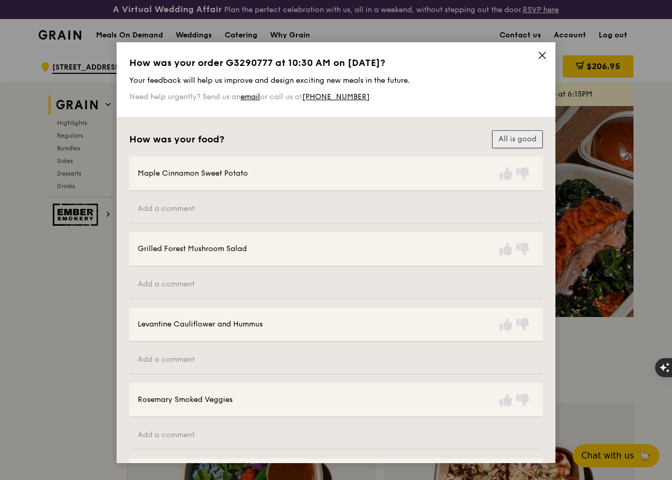
click at [513, 137] on button "All is good" at bounding box center [517, 139] width 51 height 18
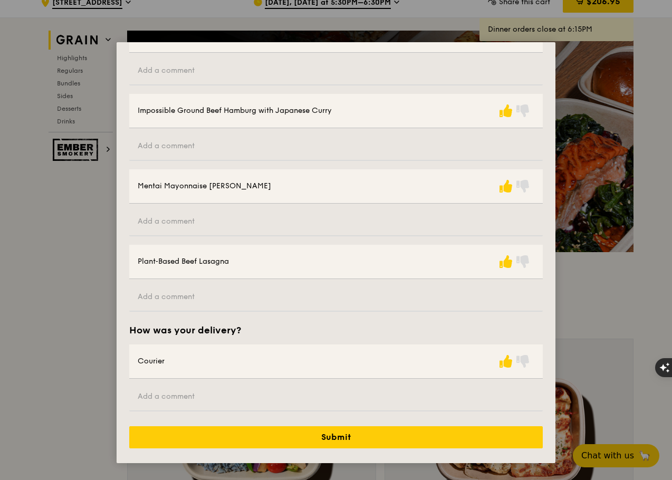
scroll to position [211, 0]
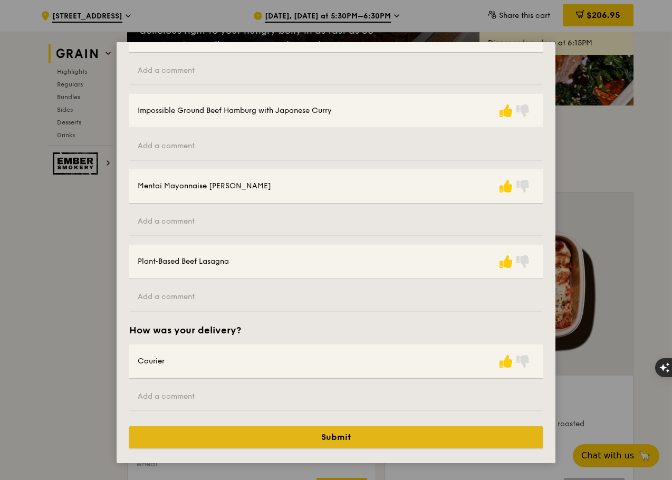
click at [469, 433] on button "Submit" at bounding box center [335, 437] width 413 height 22
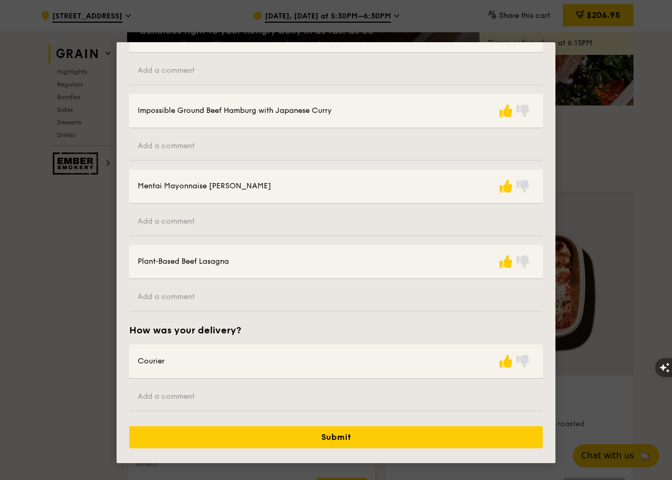
scroll to position [0, 0]
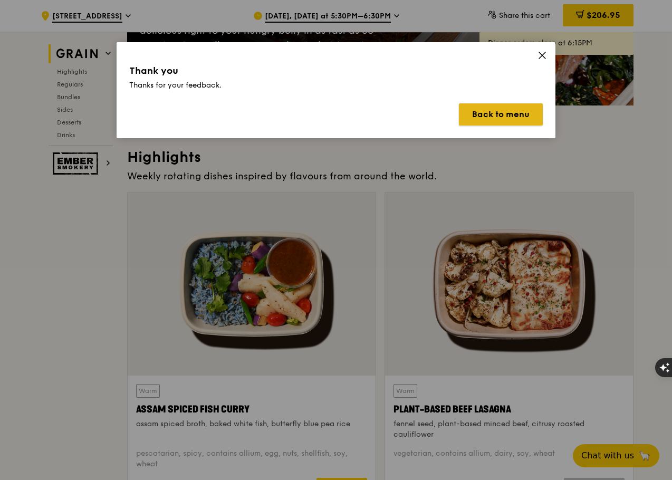
click at [487, 110] on button "Back to menu" at bounding box center [501, 114] width 84 height 22
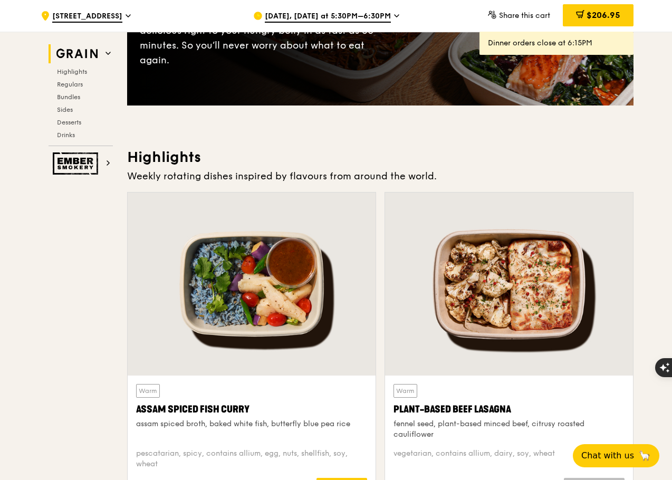
click at [600, 14] on span "$206.95" at bounding box center [603, 15] width 34 height 10
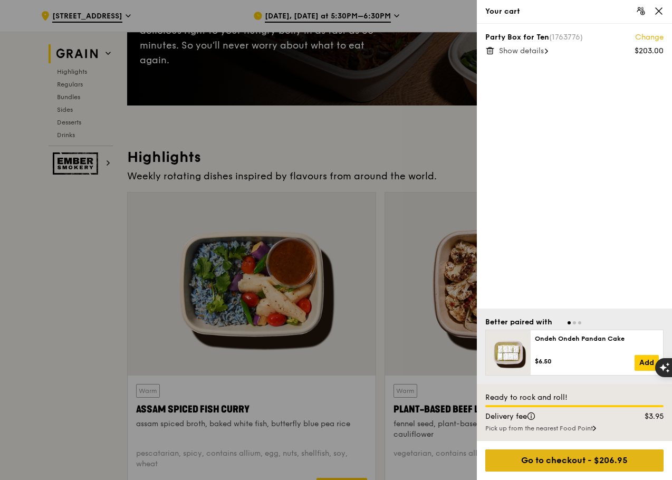
click at [581, 460] on div "Go to checkout - $206.95" at bounding box center [574, 460] width 178 height 22
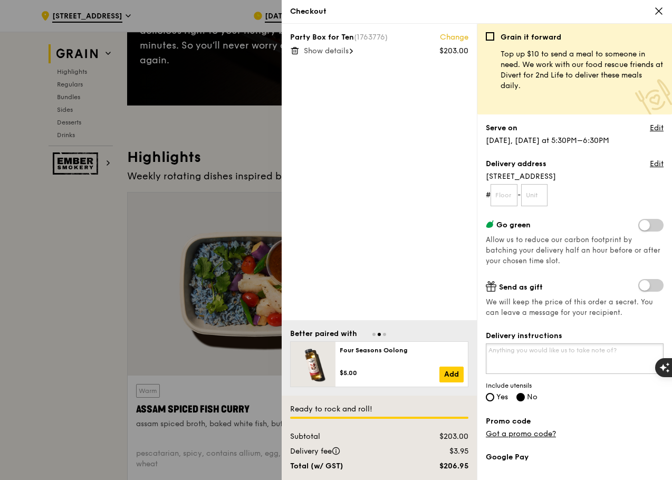
click at [595, 351] on textarea "Delivery instructions" at bounding box center [574, 358] width 178 height 31
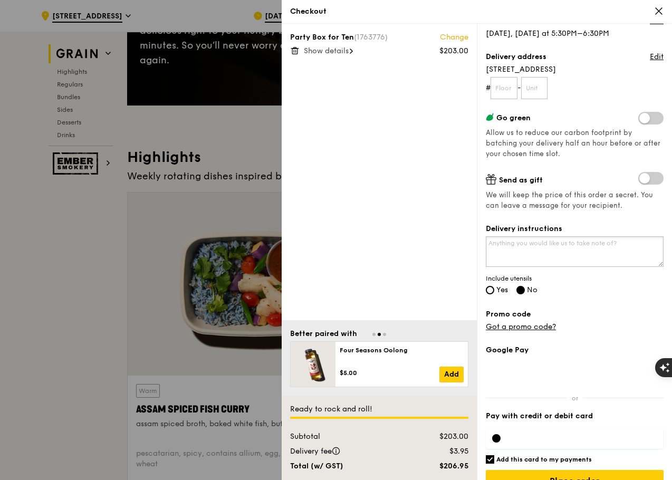
scroll to position [128, 0]
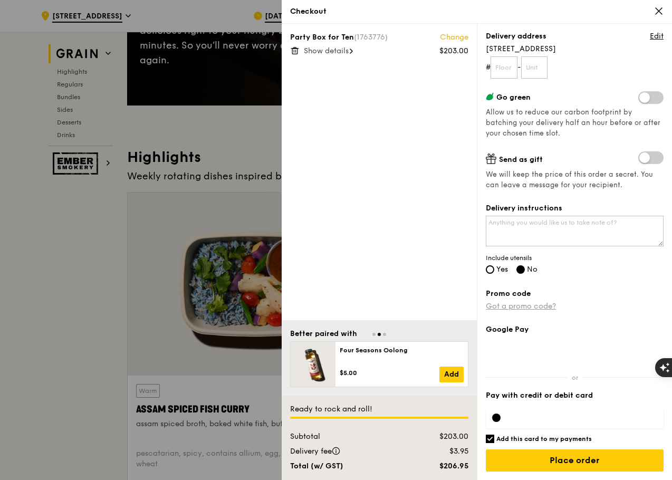
click at [538, 303] on link "Got a promo code?" at bounding box center [520, 306] width 70 height 9
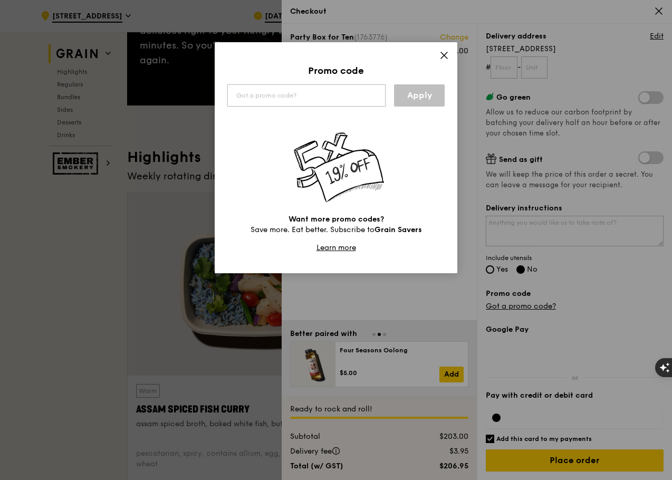
click at [304, 97] on input "text" at bounding box center [306, 95] width 158 height 22
click at [292, 100] on input "text" at bounding box center [306, 95] width 158 height 22
click at [408, 106] on div "Promo code ireadgrainads Apply Want more promo codes? Save more. Eat better. Su…" at bounding box center [336, 157] width 242 height 231
click at [420, 91] on link "Apply" at bounding box center [419, 95] width 51 height 22
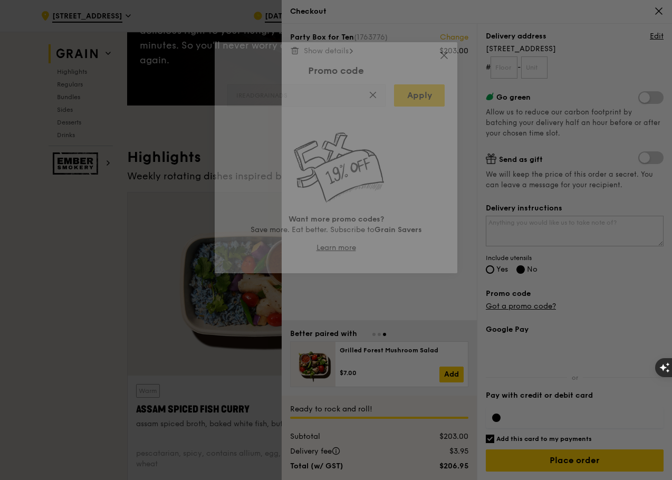
type input "IREADGRAINADS"
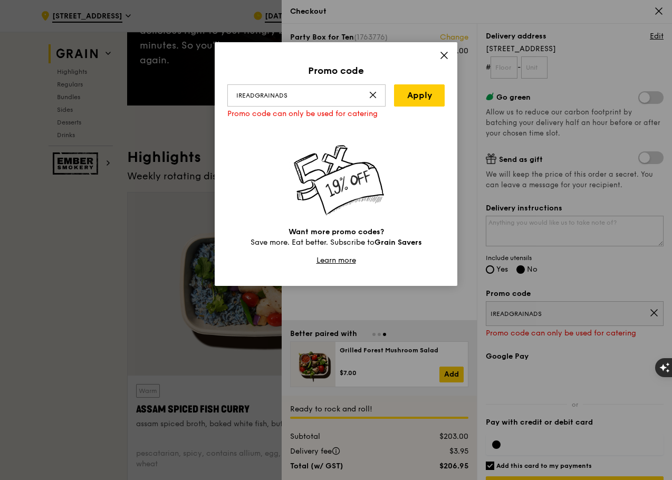
click at [445, 54] on icon at bounding box center [443, 55] width 9 height 9
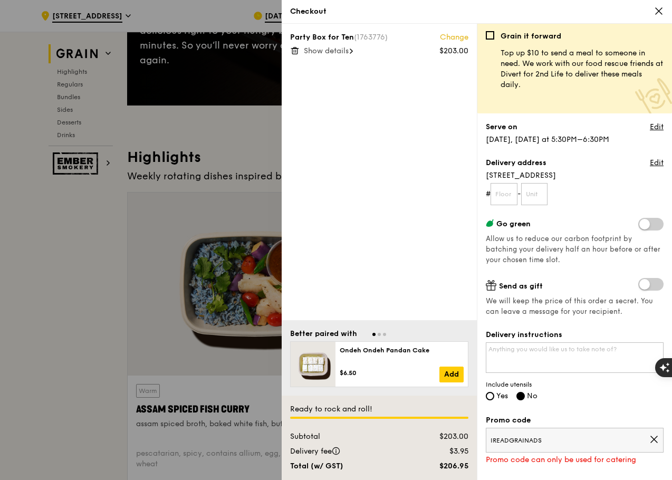
scroll to position [0, 0]
click at [508, 193] on input "text" at bounding box center [503, 195] width 27 height 22
type input "-"
click at [540, 191] on input "text" at bounding box center [534, 195] width 27 height 22
type input "-"
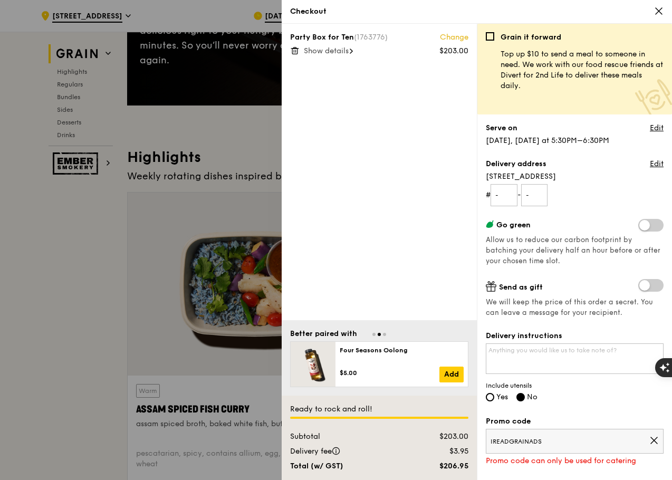
click at [608, 200] on form "# - - -" at bounding box center [574, 195] width 178 height 22
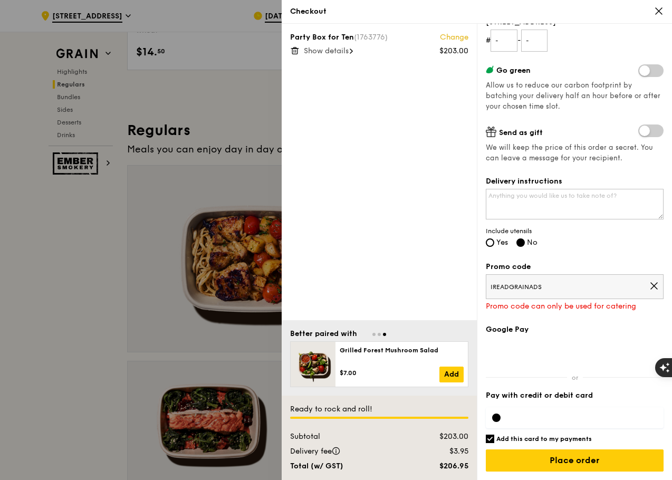
scroll to position [791, 0]
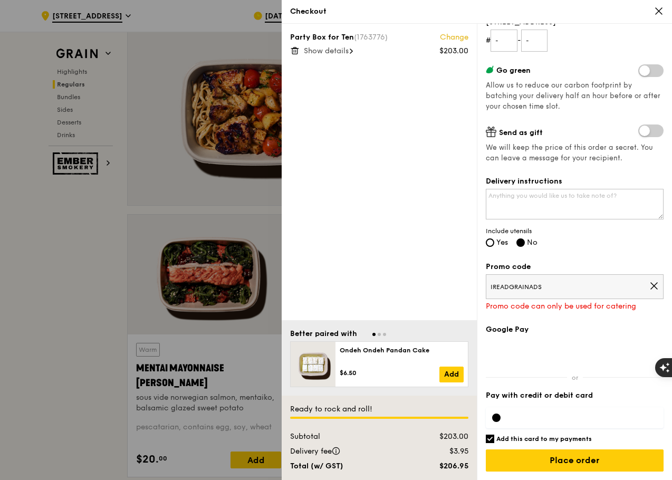
click at [577, 440] on h6 "Add this card to my payments" at bounding box center [543, 438] width 95 height 8
click at [494, 440] on input "Add this card to my payments" at bounding box center [489, 438] width 8 height 8
checkbox input "false"
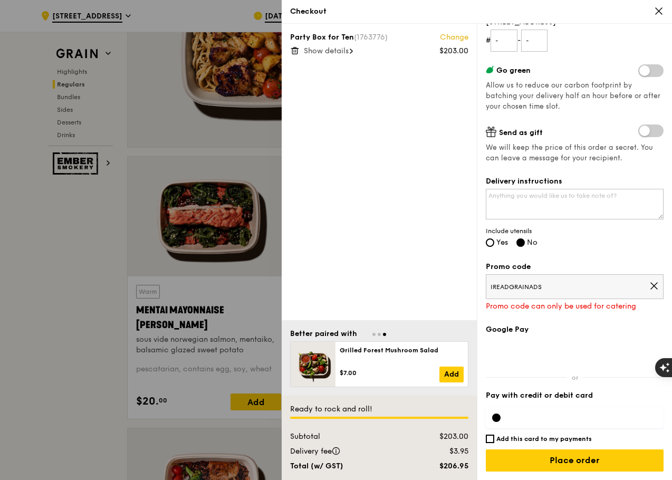
scroll to position [1002, 0]
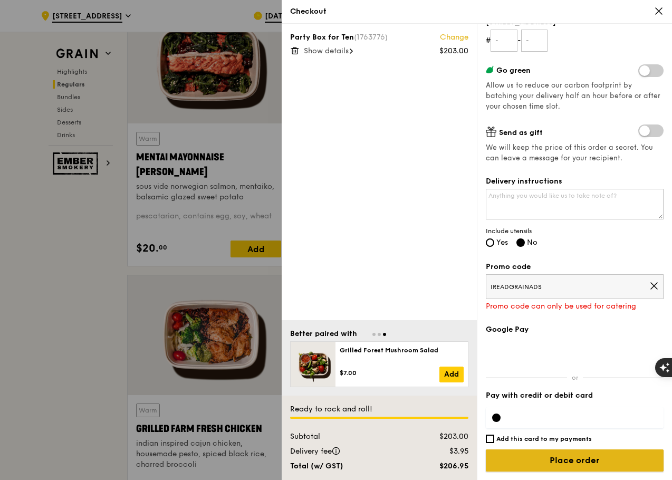
click at [574, 460] on input "Place order" at bounding box center [574, 460] width 178 height 22
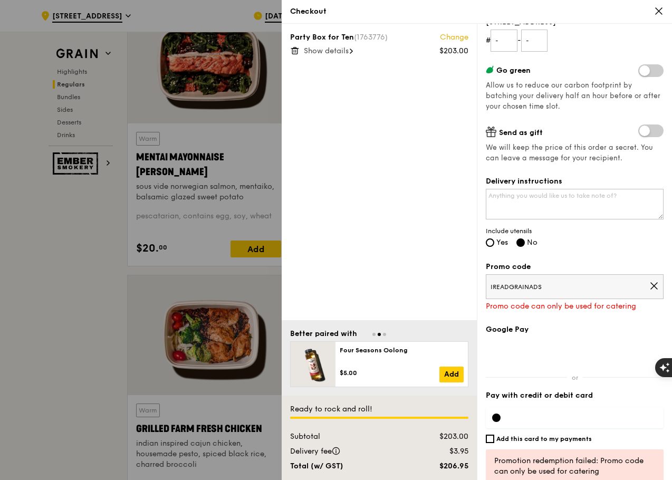
scroll to position [195, 0]
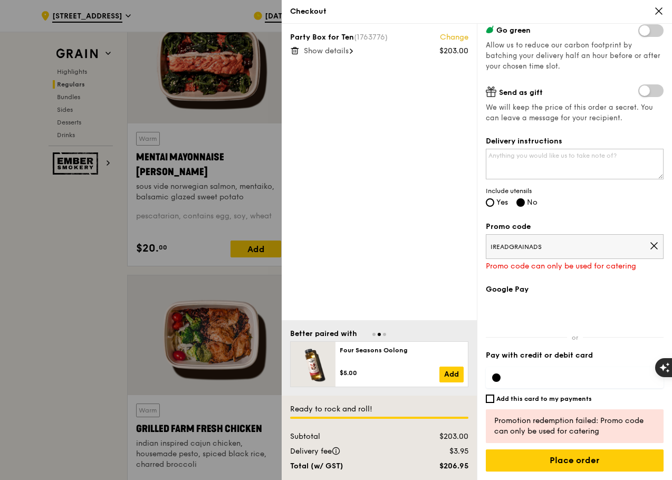
click at [649, 244] on icon at bounding box center [653, 245] width 9 height 9
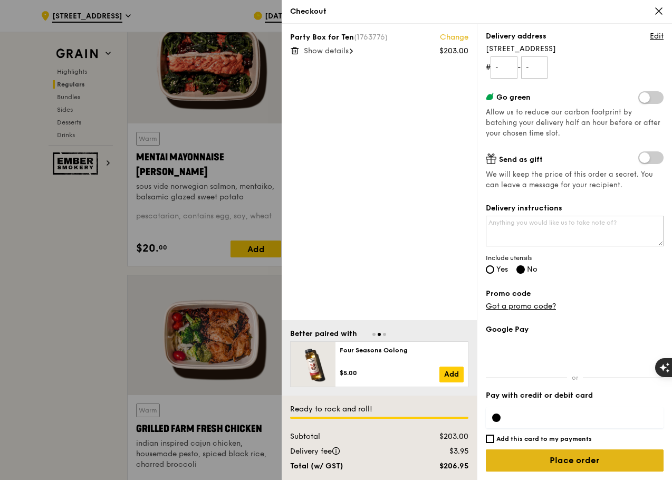
scroll to position [128, 0]
click at [621, 451] on input "Place order" at bounding box center [574, 460] width 178 height 22
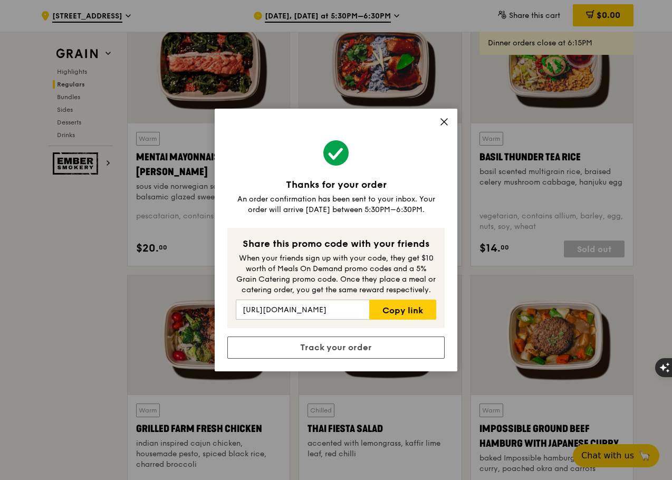
click at [444, 122] on icon at bounding box center [444, 122] width 6 height 6
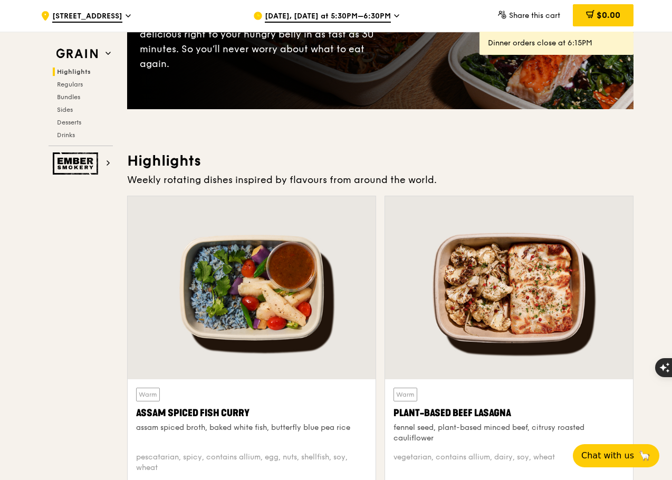
scroll to position [0, 0]
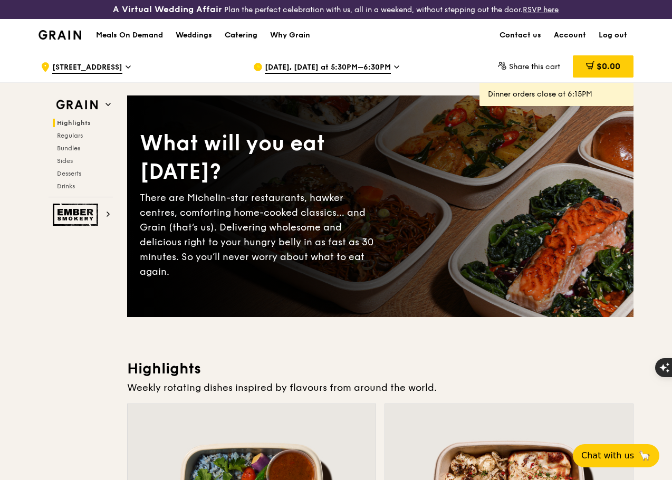
click at [235, 39] on div "Catering" at bounding box center [241, 36] width 33 height 32
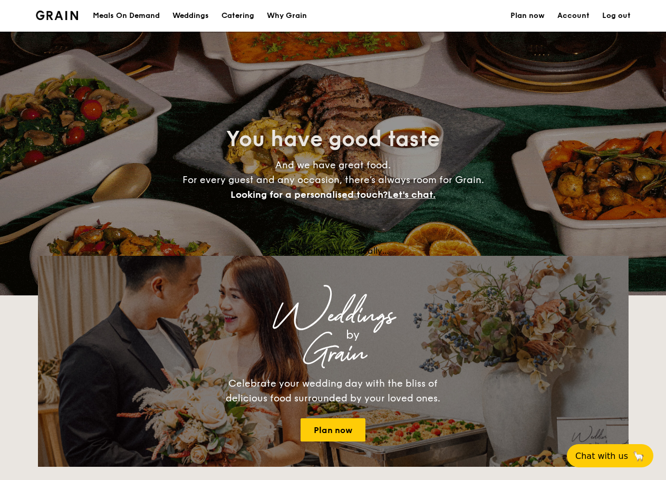
select select
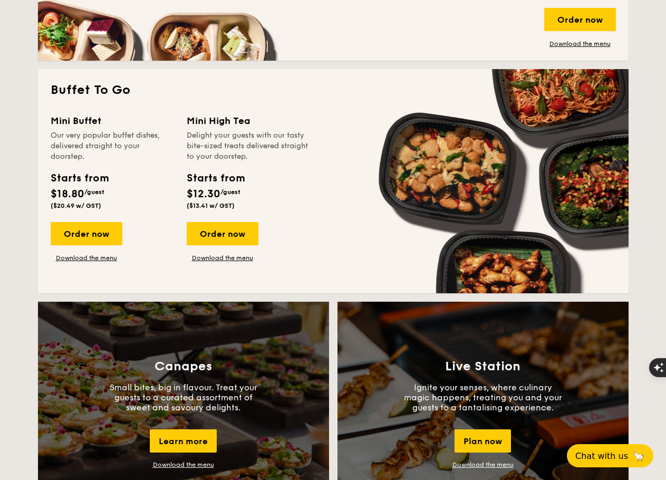
scroll to position [452, 0]
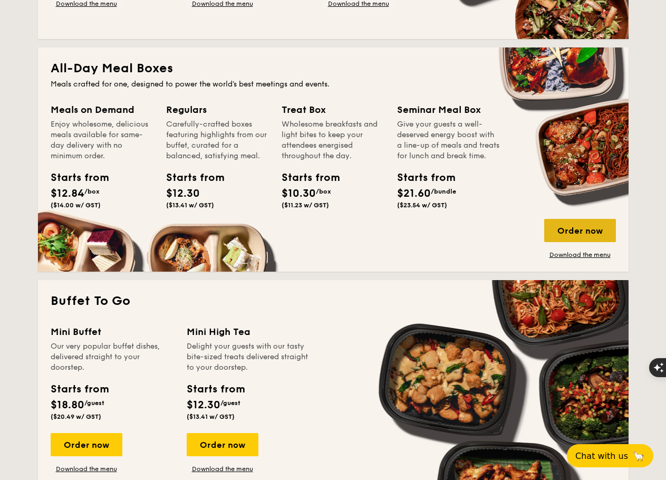
click at [568, 238] on div "Order now" at bounding box center [580, 230] width 72 height 23
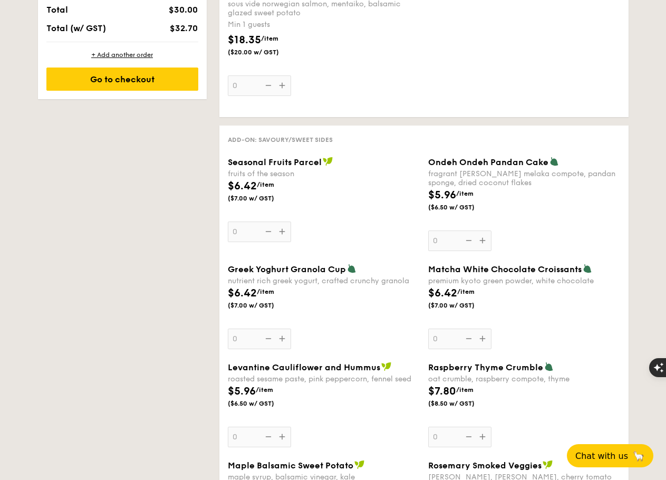
scroll to position [967, 0]
